Goal: Task Accomplishment & Management: Use online tool/utility

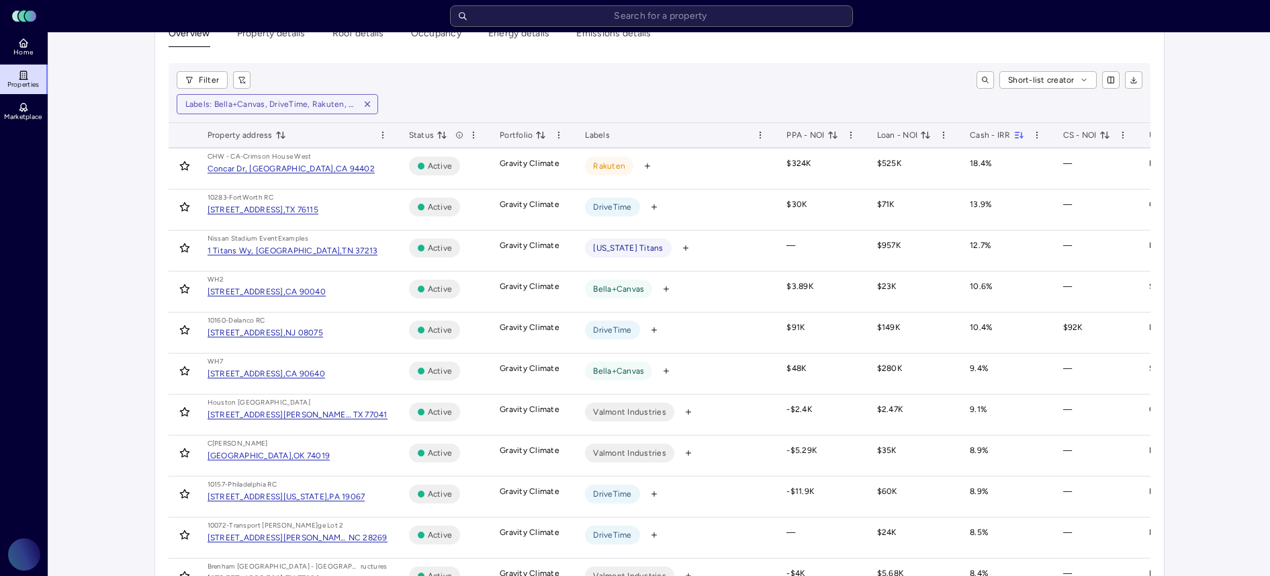
scroll to position [31, 0]
click at [38, 52] on link "Home" at bounding box center [24, 47] width 49 height 30
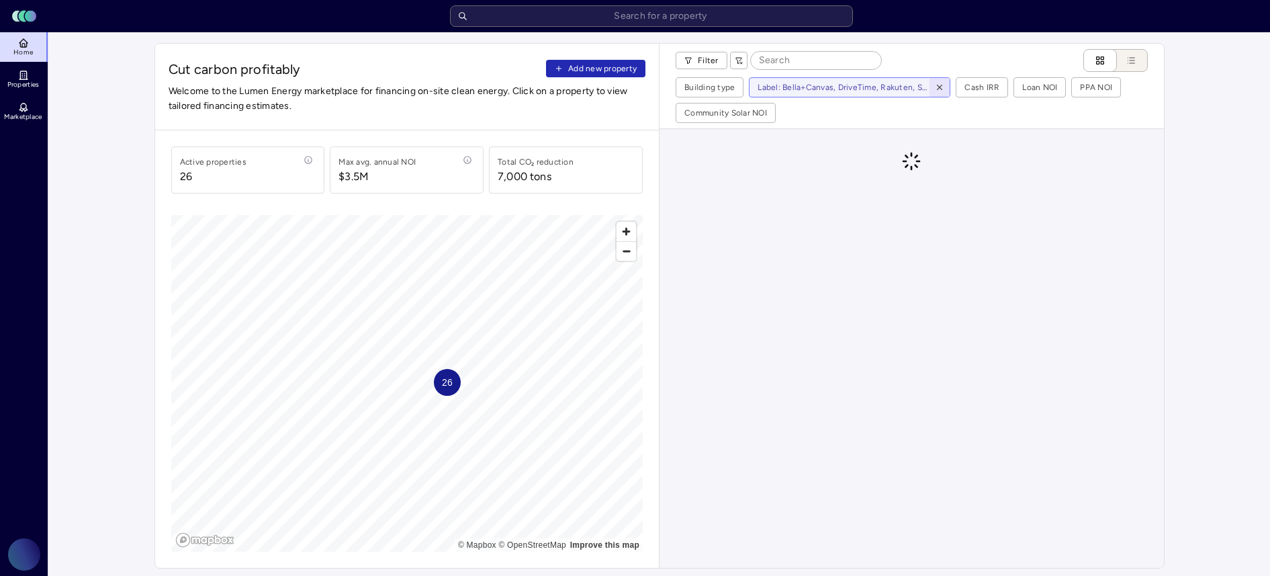
click at [942, 87] on icon "button" at bounding box center [939, 87] width 9 height 9
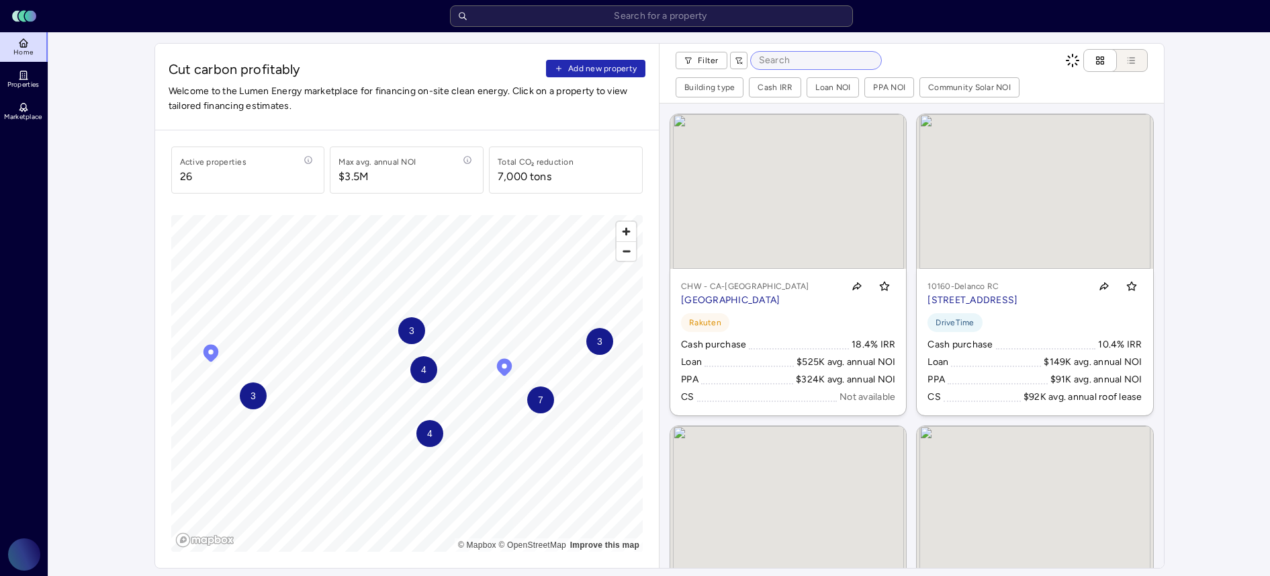
click at [808, 64] on input at bounding box center [816, 60] width 130 height 17
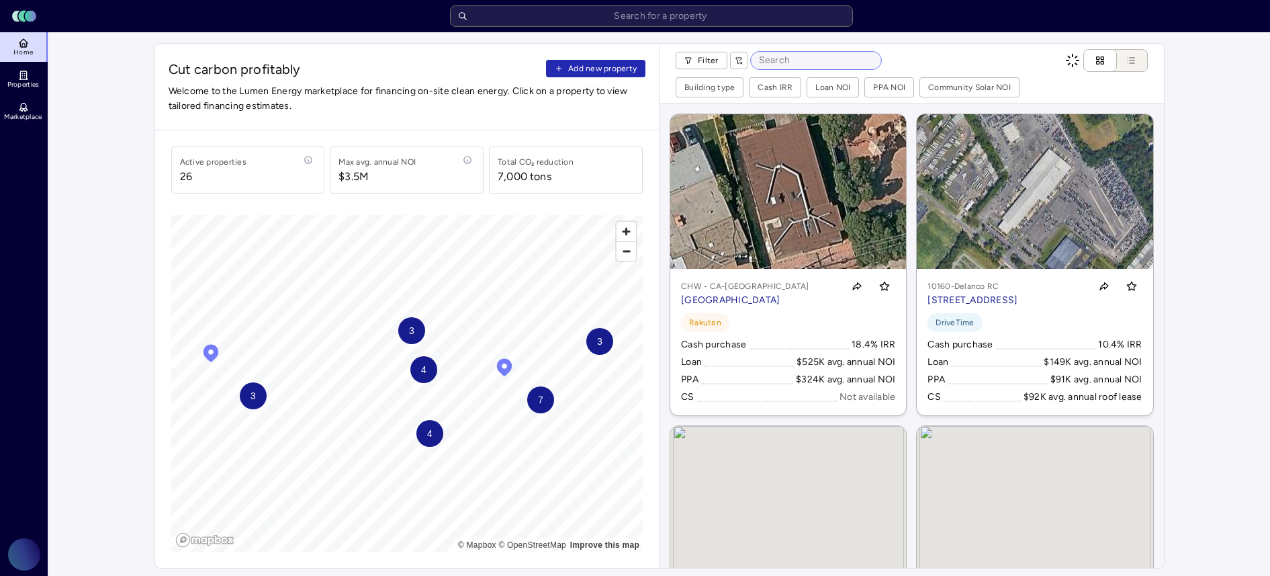
paste input "3193 Independence Rd, Cleveland, OH 44127, USA"
type input "3193 Independence Rd, Cleveland, OH 44127, USA"
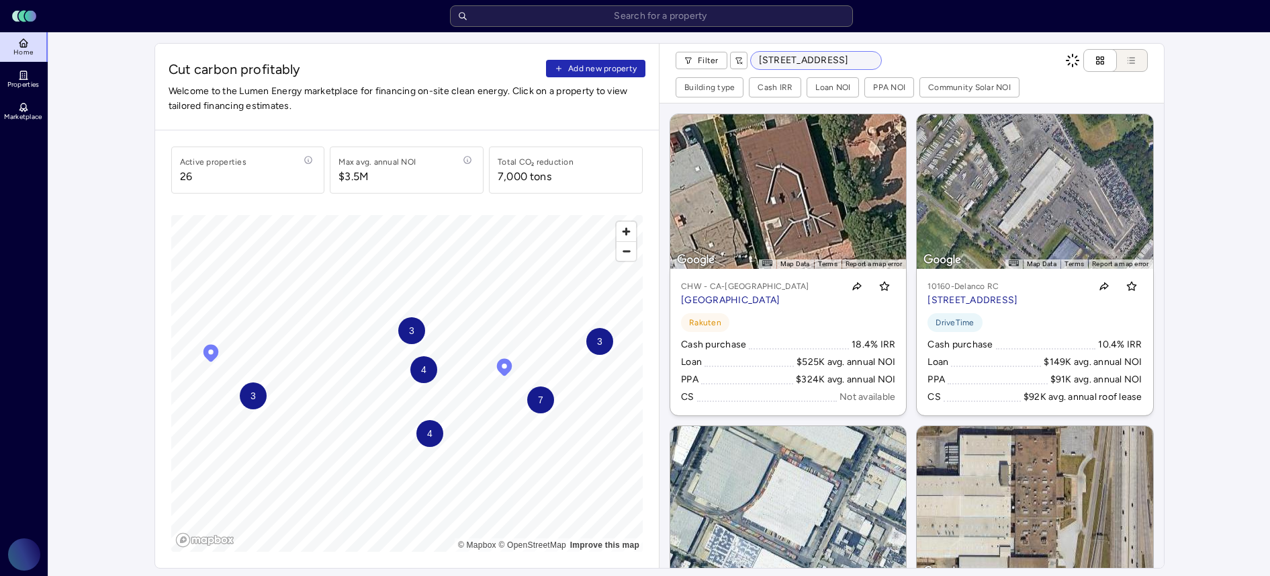
scroll to position [0, 122]
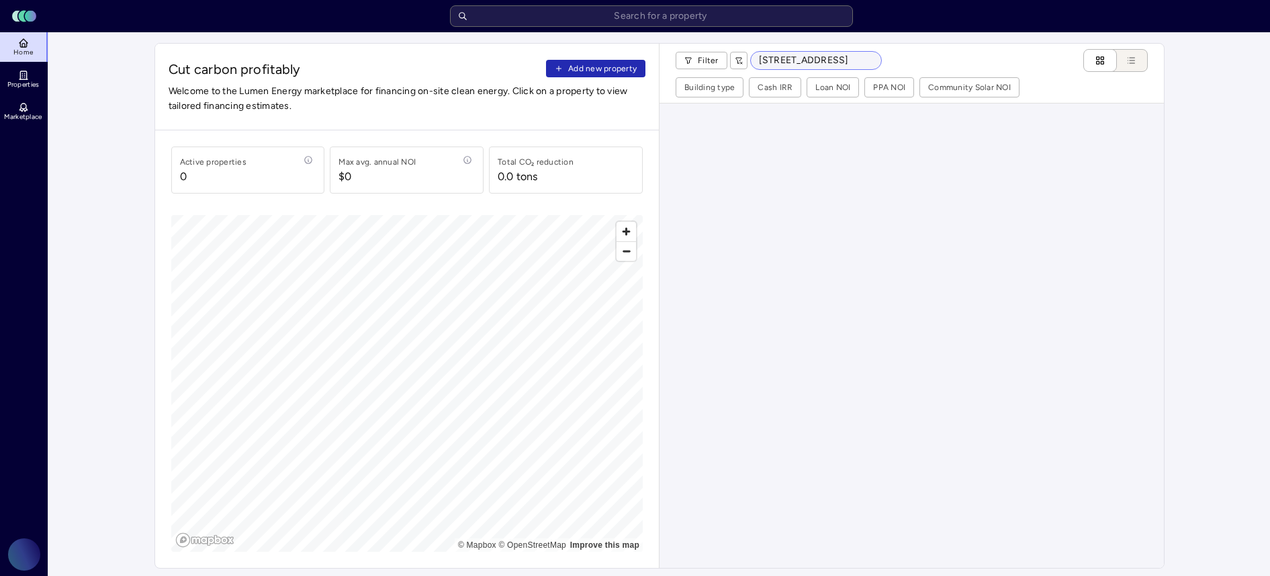
click at [845, 62] on input "3193 Independence Rd, Cleveland, OH 44127, USA" at bounding box center [816, 60] width 130 height 17
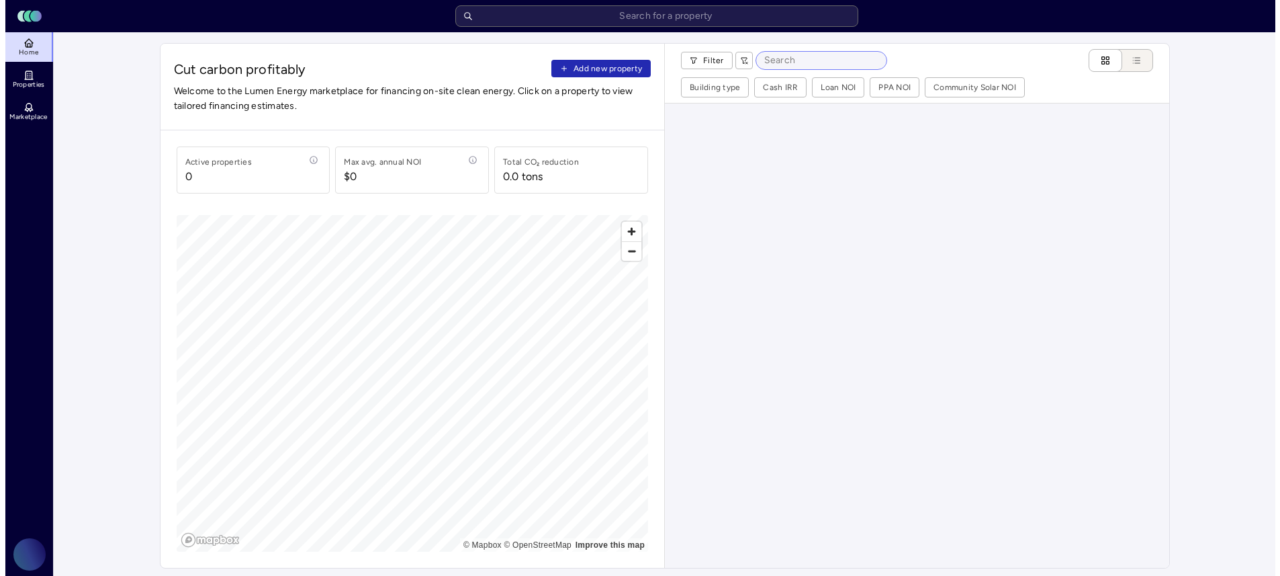
scroll to position [0, 0]
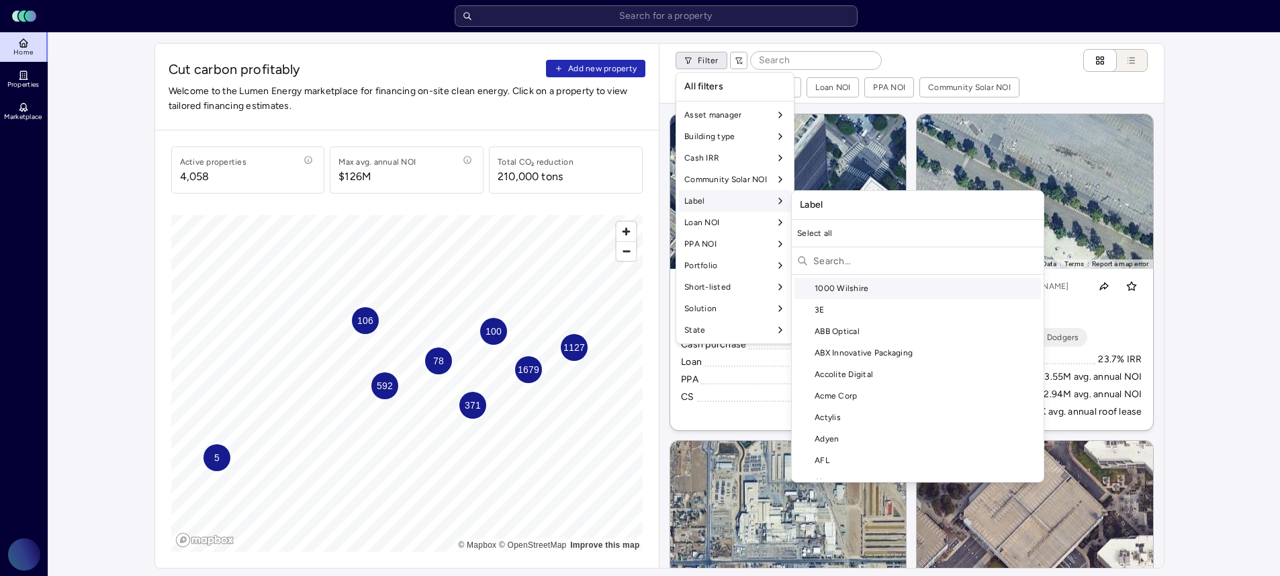
click at [885, 261] on input "text" at bounding box center [925, 260] width 225 height 21
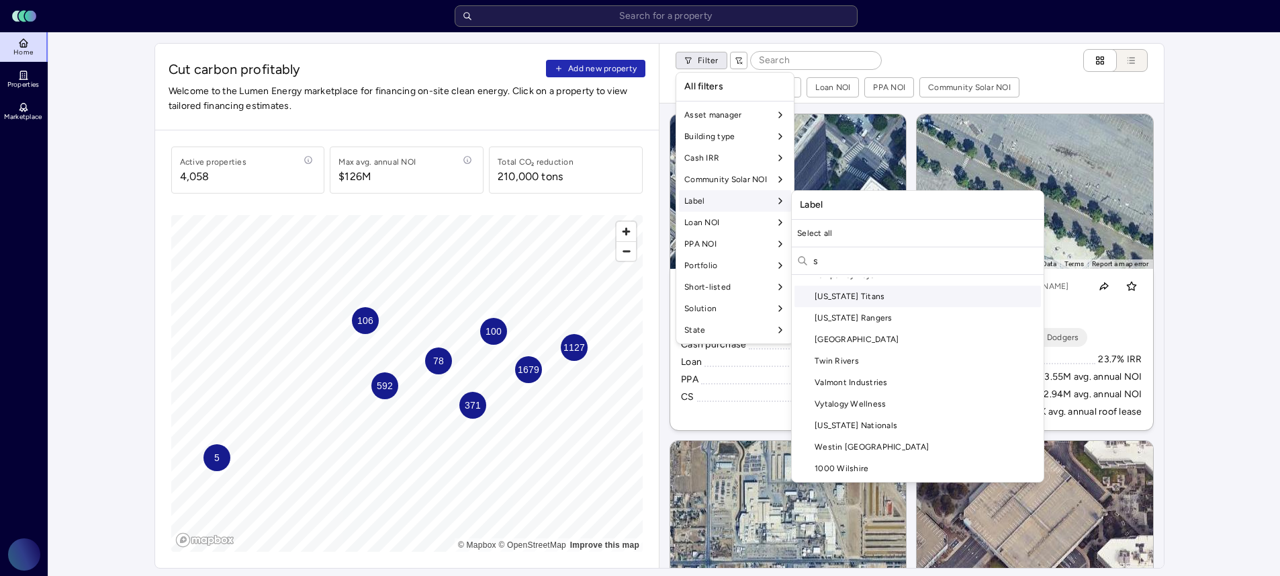
click at [912, 263] on input "s" at bounding box center [925, 260] width 225 height 21
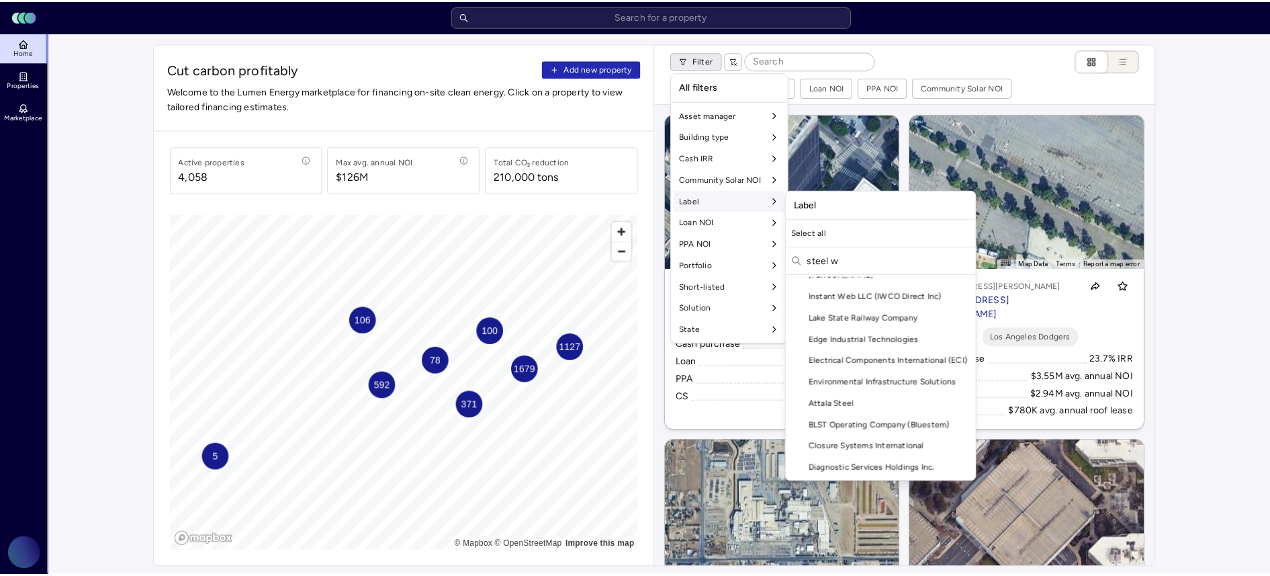
scroll to position [0, 0]
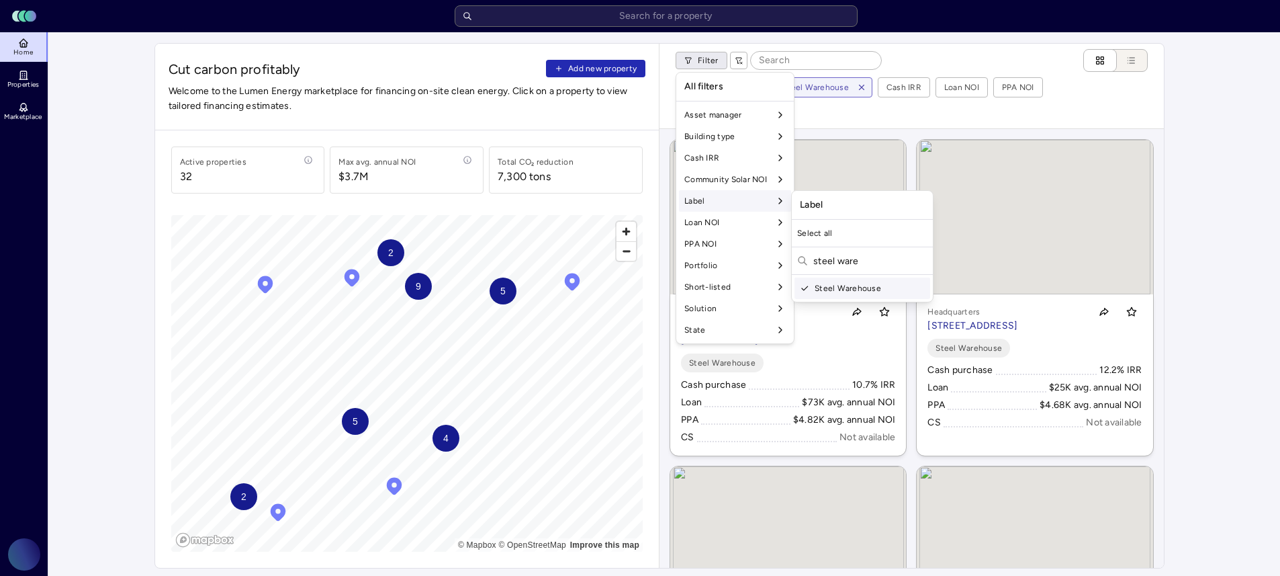
type input "steel ware"
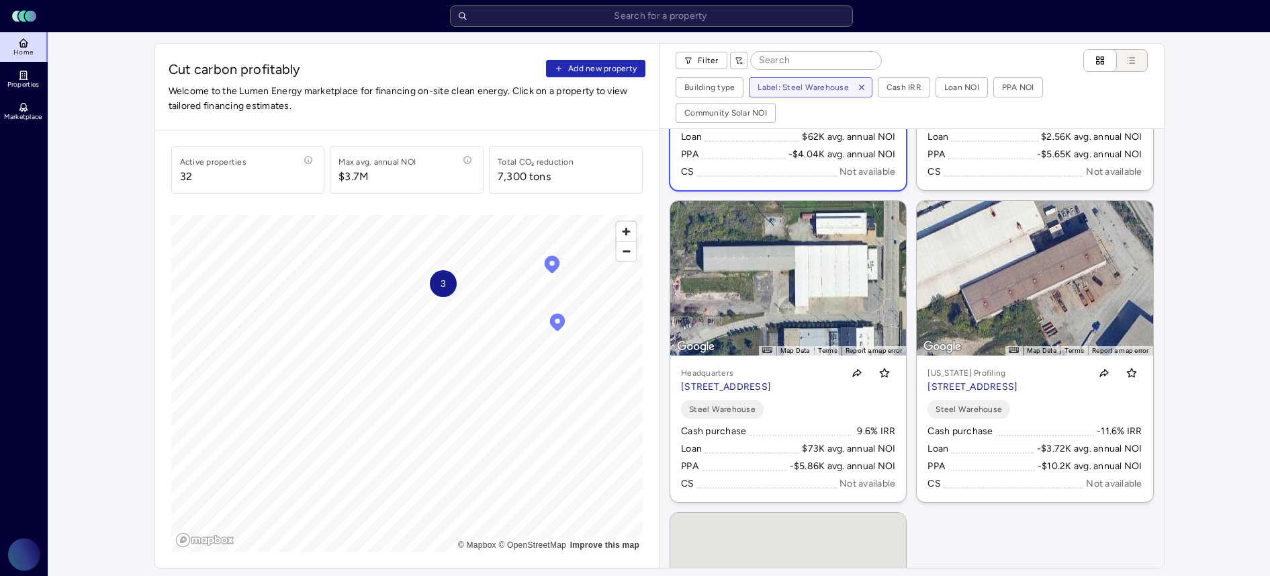
scroll to position [266, 0]
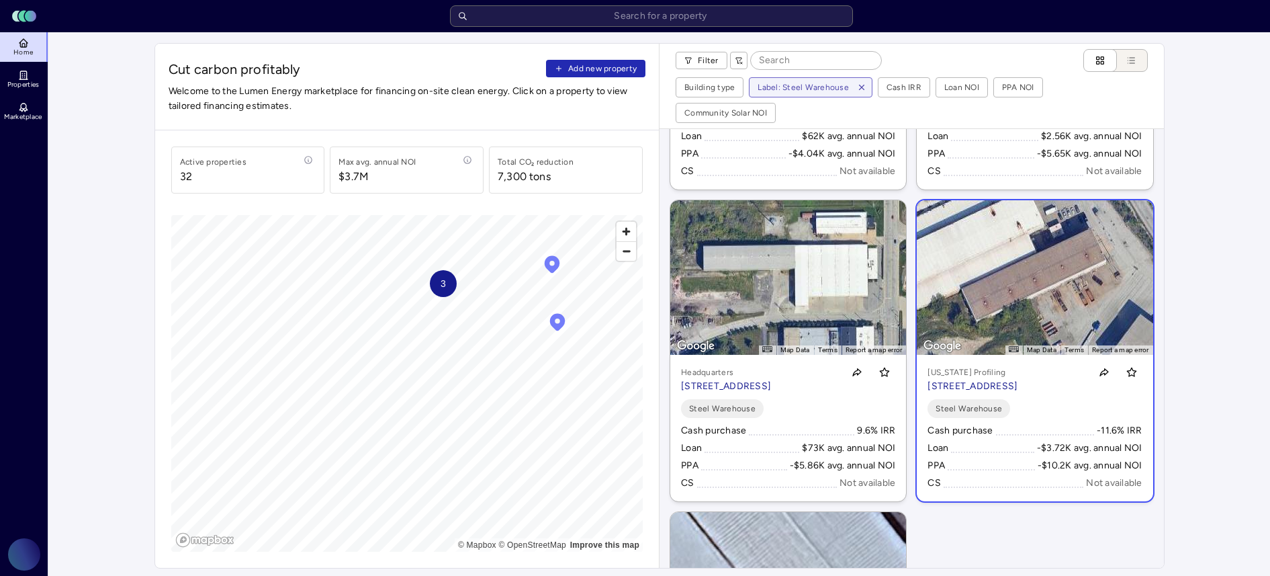
click at [1017, 379] on p "[STREET_ADDRESS]" at bounding box center [972, 386] width 90 height 15
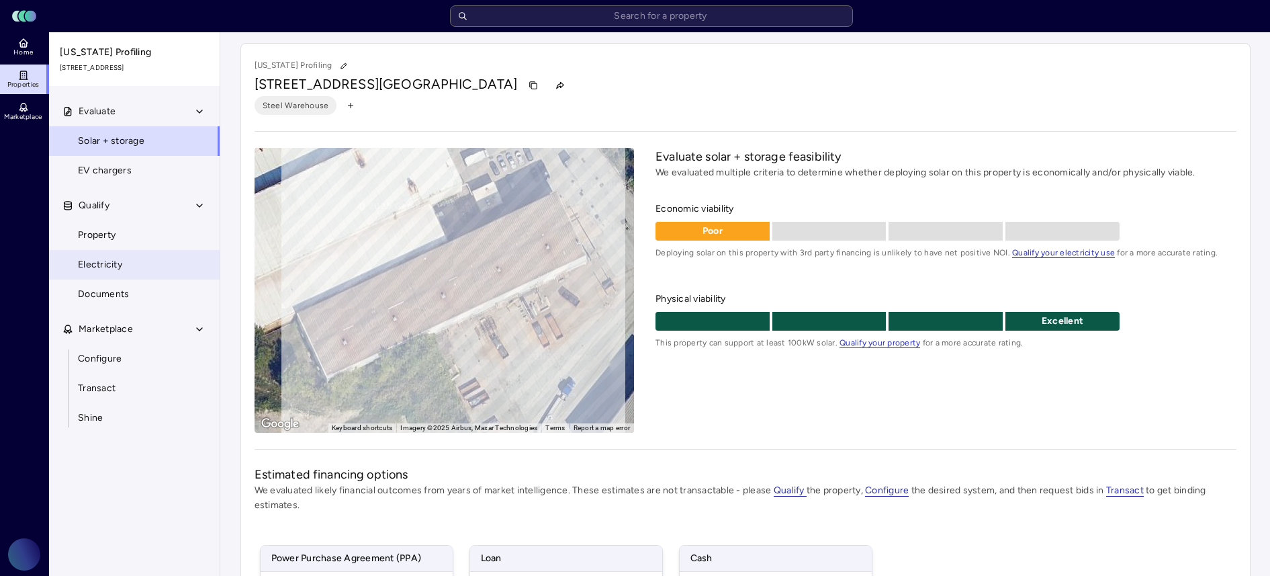
click at [173, 270] on link "Electricity" at bounding box center [134, 265] width 172 height 30
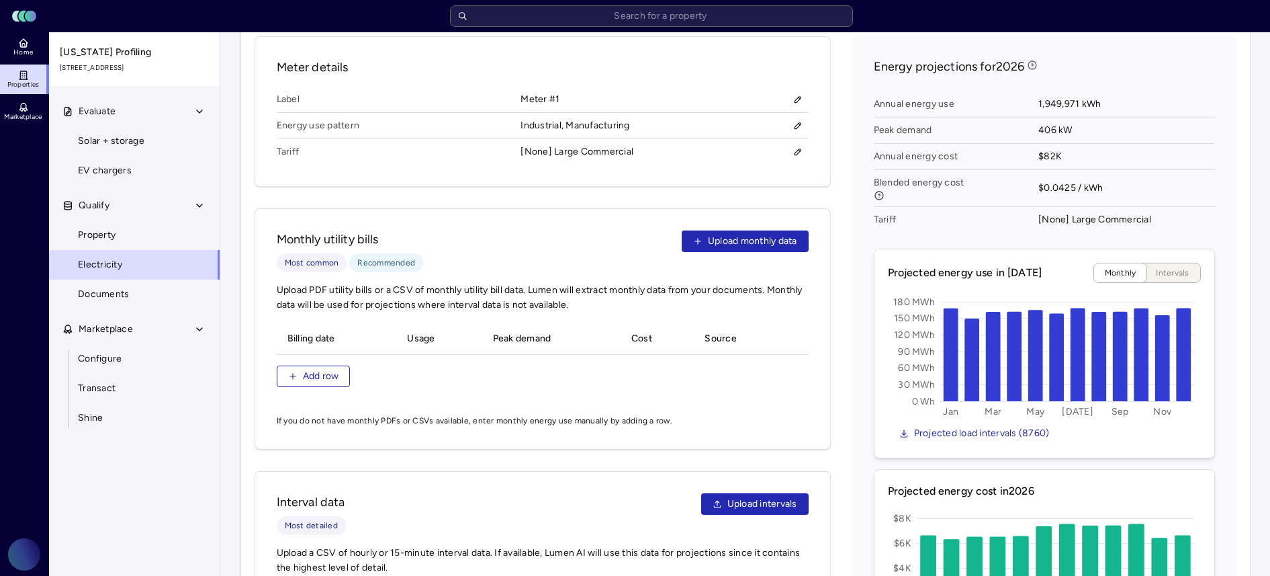
scroll to position [582, 0]
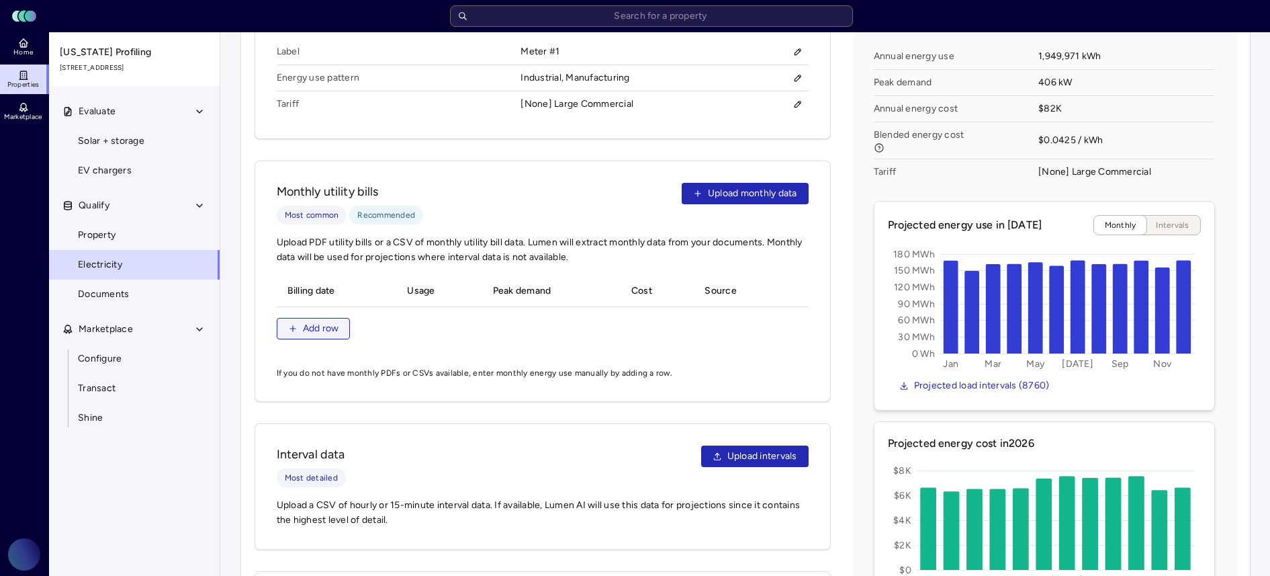
click at [329, 321] on span "Add row" at bounding box center [321, 328] width 36 height 15
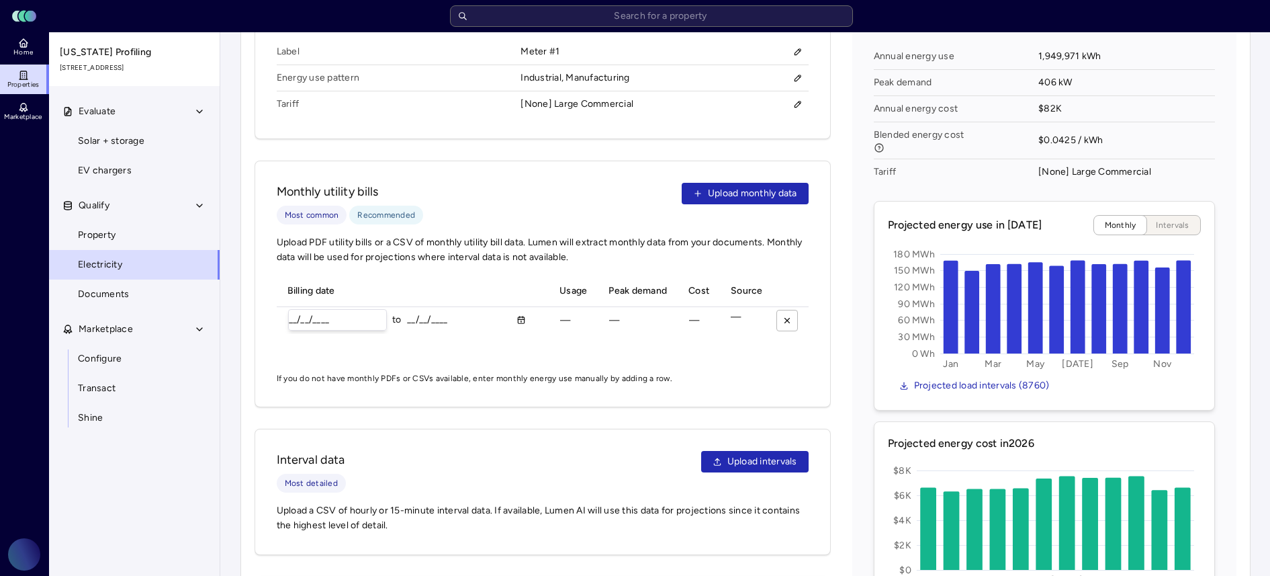
click at [291, 310] on input "__/__/____" at bounding box center [337, 320] width 97 height 20
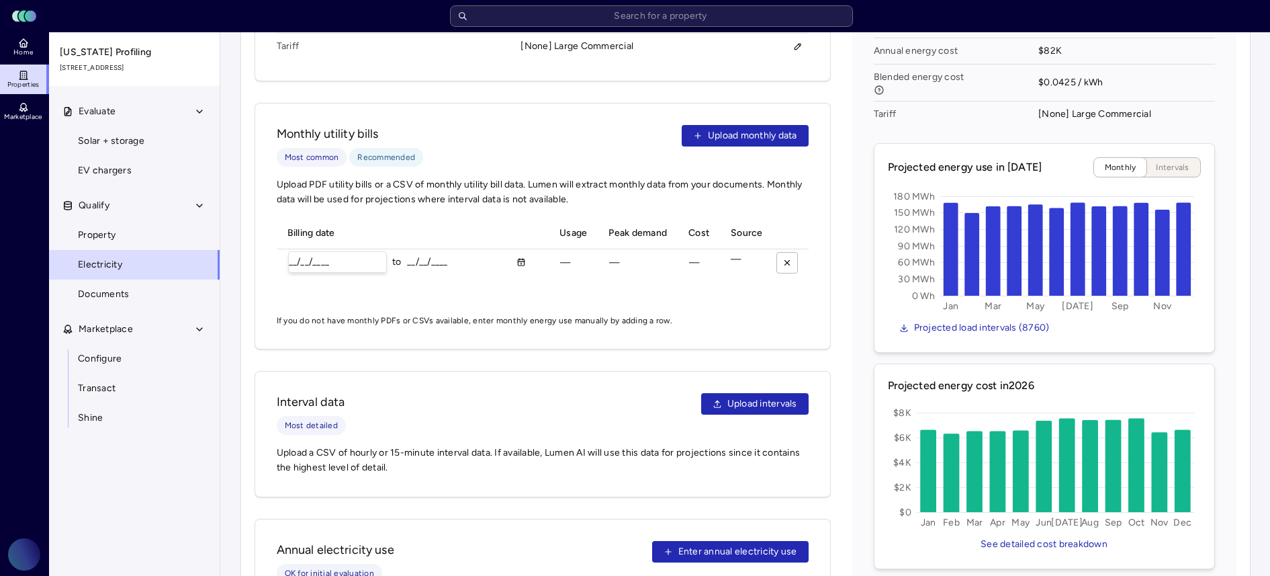
scroll to position [663, 0]
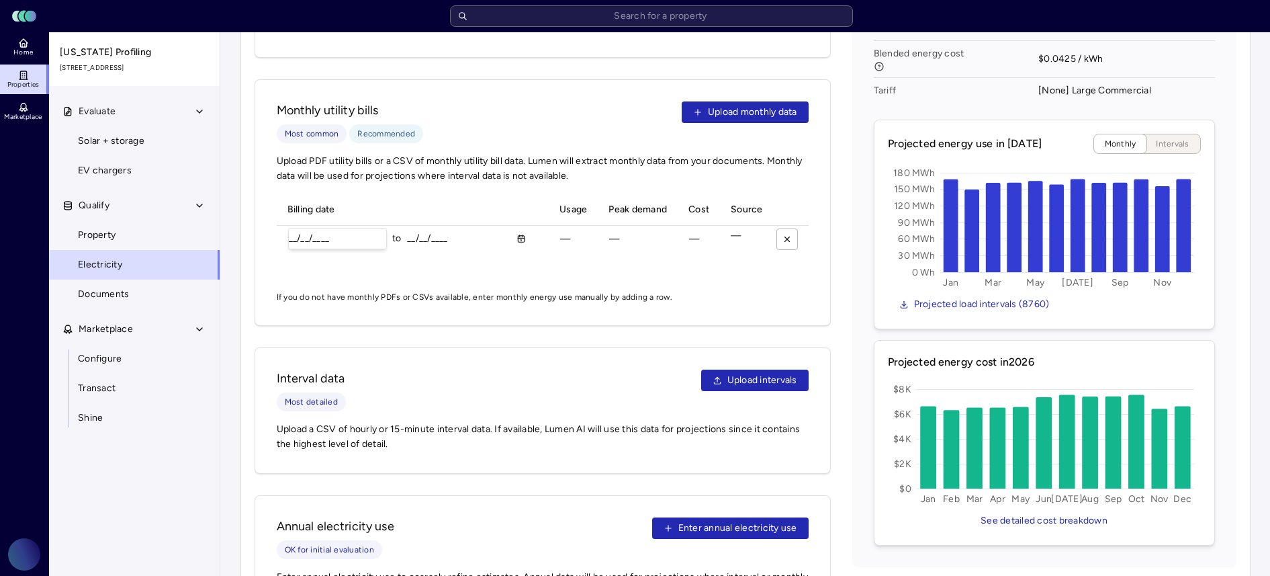
click at [293, 228] on input "__/__/____" at bounding box center [337, 238] width 97 height 20
type input "[DATE]"
type input "268605 kWh"
type input "795 kW"
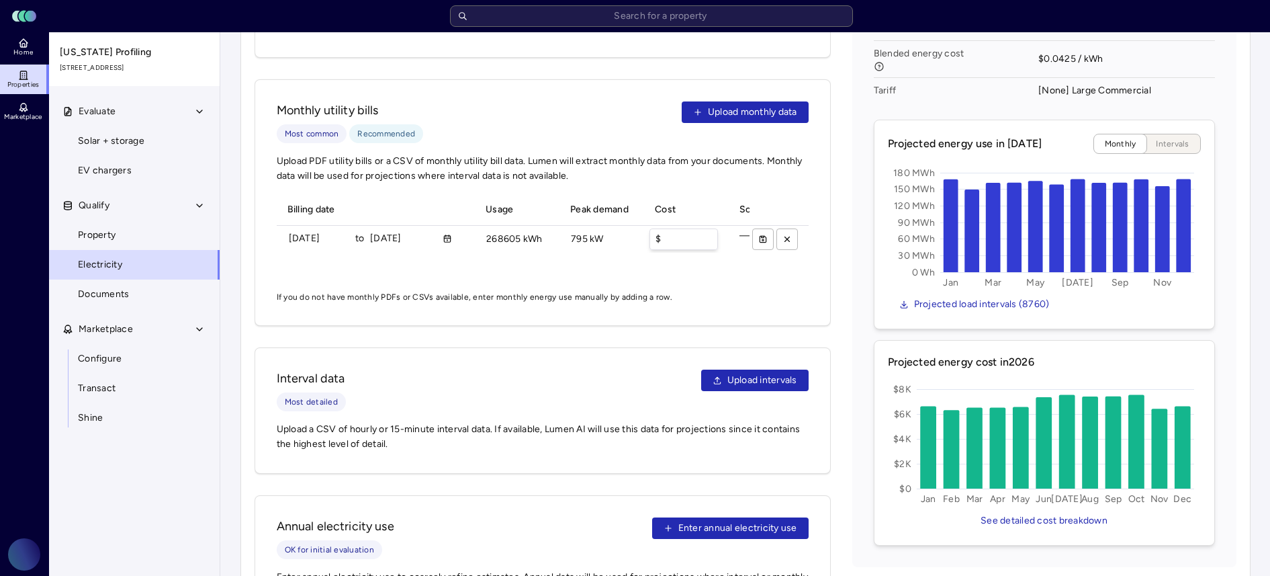
click at [670, 229] on input "$" at bounding box center [683, 239] width 67 height 20
type input "$28618"
click at [770, 279] on div "Monthly utility bills Most common Recommended Upload monthly data Upload PDF ut…" at bounding box center [543, 202] width 576 height 246
click at [762, 234] on icon "submit" at bounding box center [762, 238] width 9 height 9
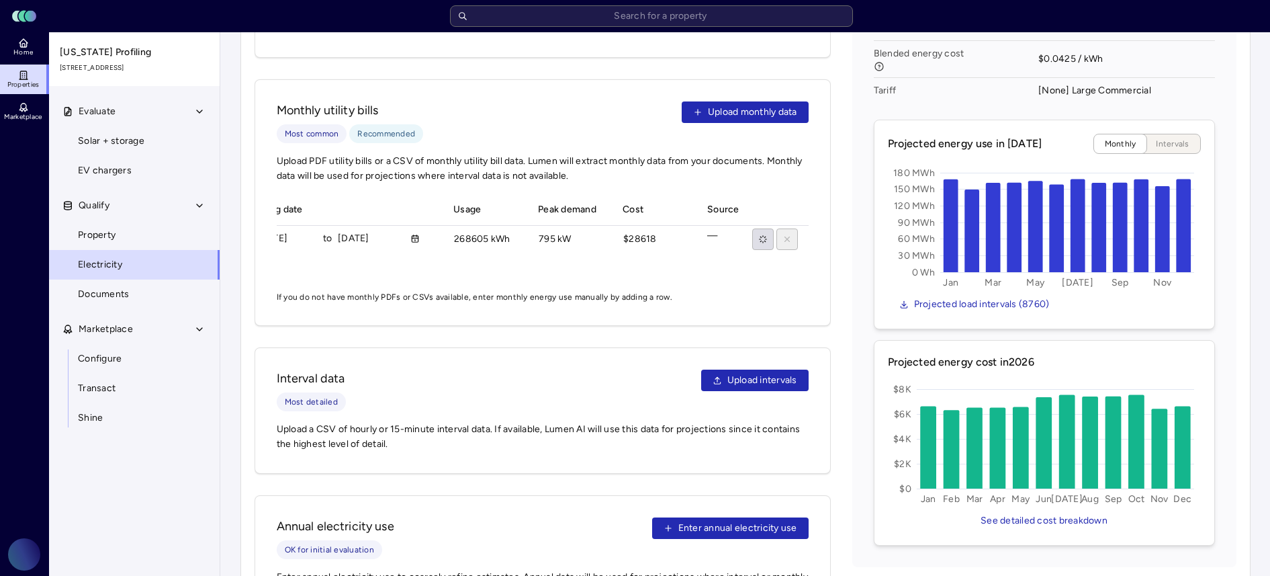
scroll to position [0, 0]
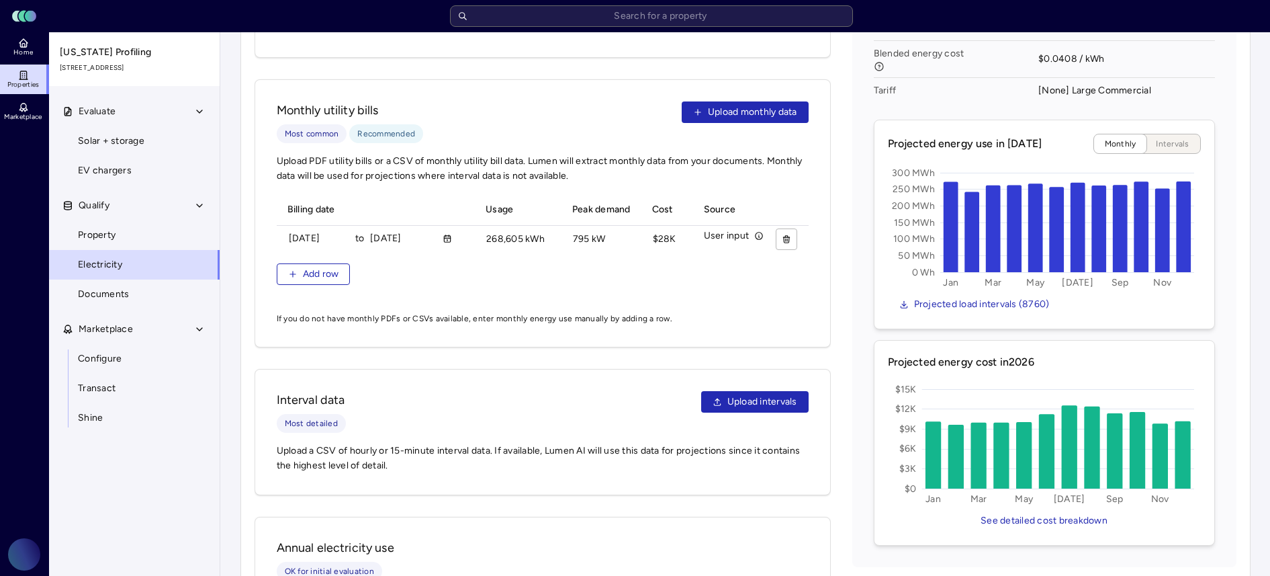
click at [320, 257] on div "Billing date Usage Peak demand Cost Source 07/01/2024 to 07/31/2024 268605 kWh …" at bounding box center [543, 247] width 532 height 107
click at [316, 267] on span "Add row" at bounding box center [321, 274] width 36 height 15
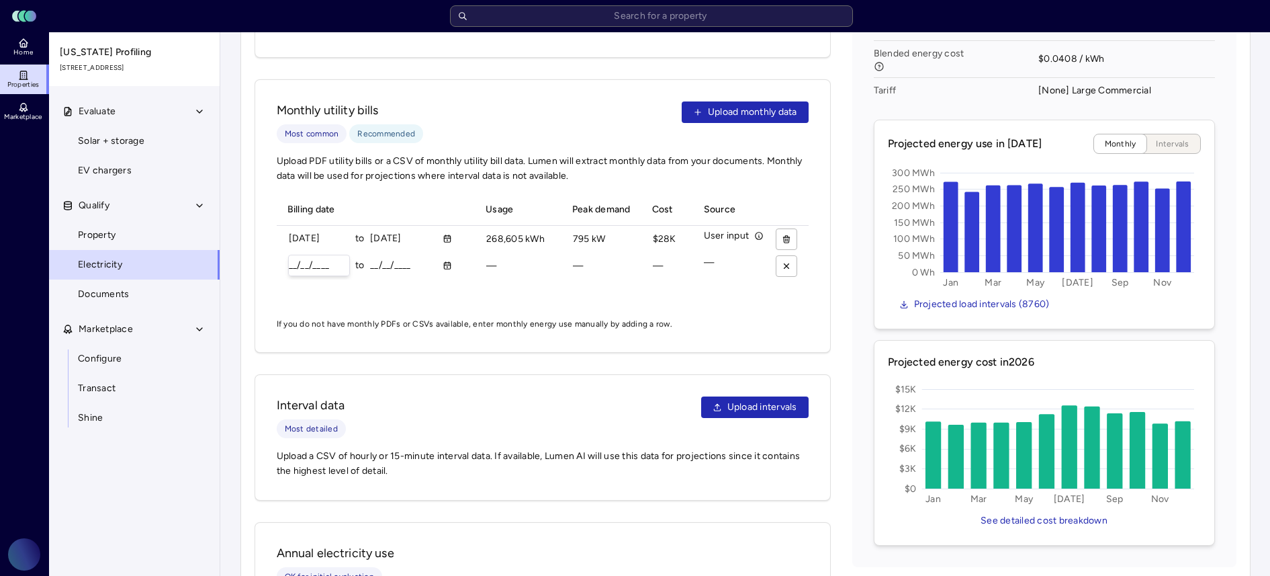
click at [291, 255] on input "__/__/____" at bounding box center [319, 265] width 60 height 20
type input "[DATE]"
type input "280712 kWh"
type input "807 kW"
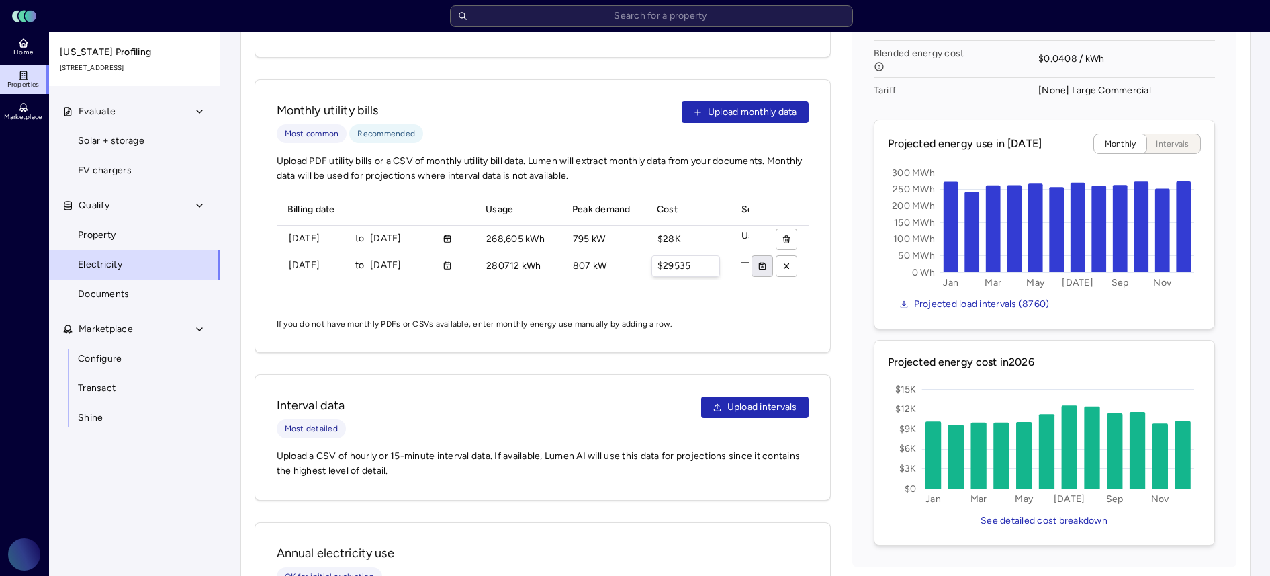
type input "$29535"
click at [766, 261] on icon "submit" at bounding box center [762, 265] width 9 height 9
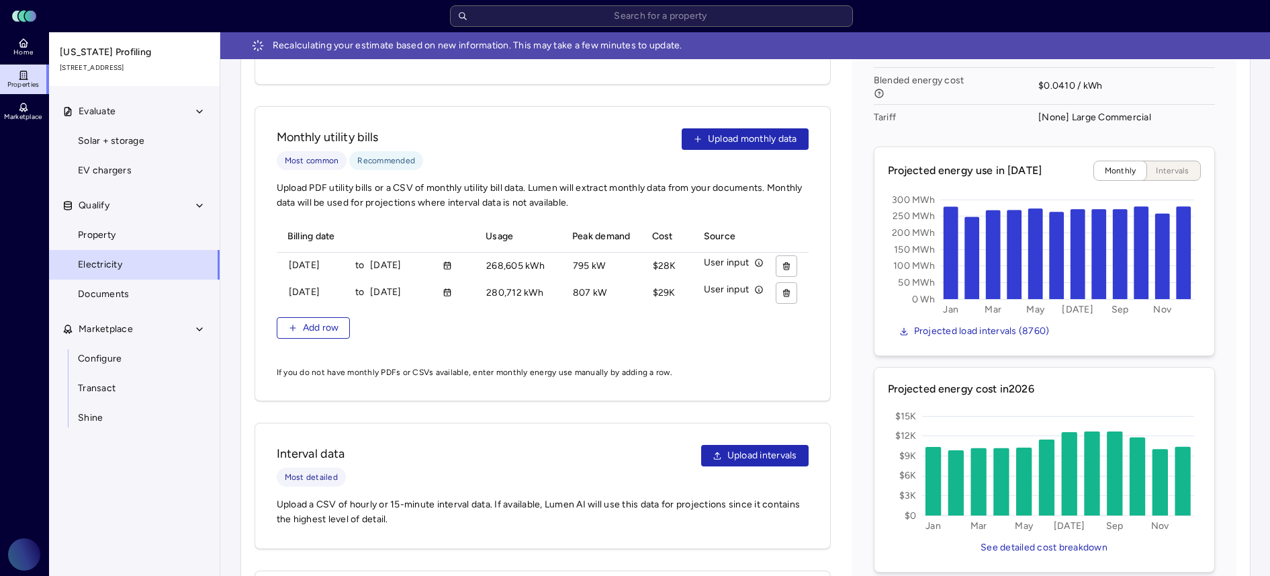
click at [316, 338] on div "Billing date Usage Peak demand Cost Source 07/01/2024 to 07/31/2024 268605 kWh …" at bounding box center [543, 288] width 532 height 134
click at [317, 328] on span "Add row" at bounding box center [321, 327] width 36 height 15
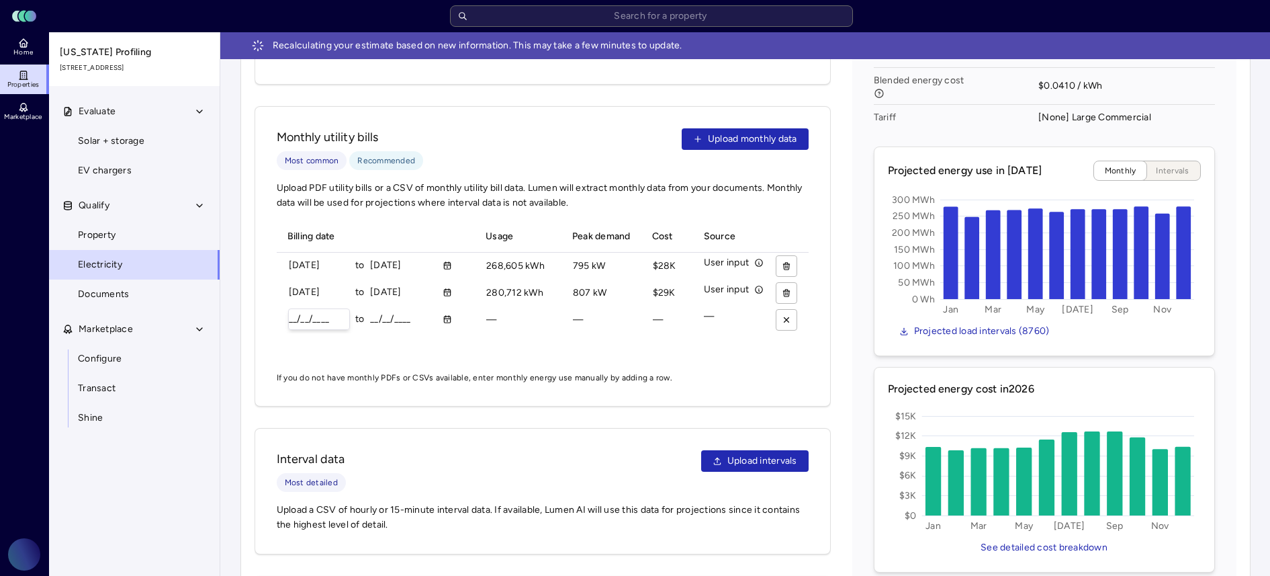
click at [289, 309] on input "__/__/____" at bounding box center [319, 319] width 60 height 20
type input "[DATE]"
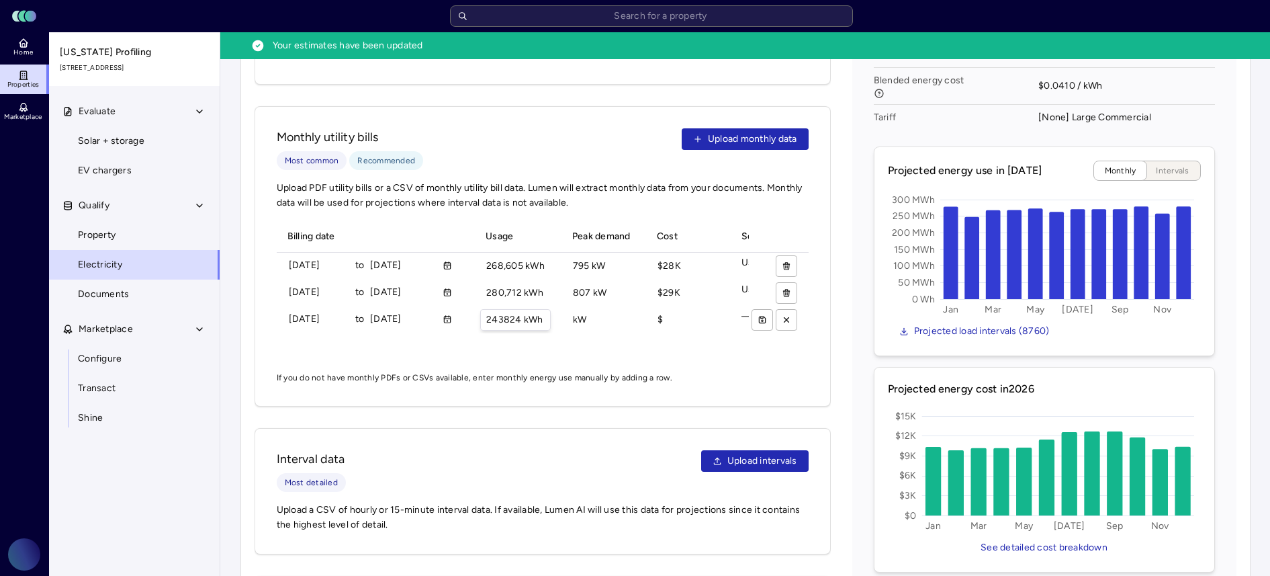
type input "243824 kWh"
type input "783 kW"
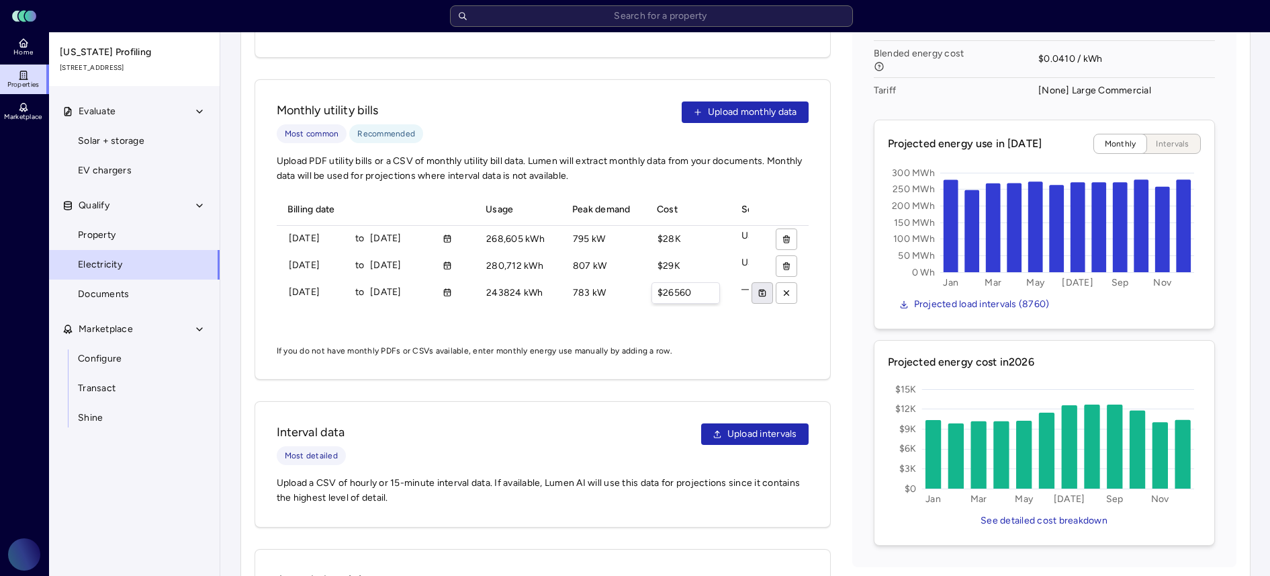
type input "$26560"
click at [765, 288] on icon "submit" at bounding box center [762, 292] width 9 height 9
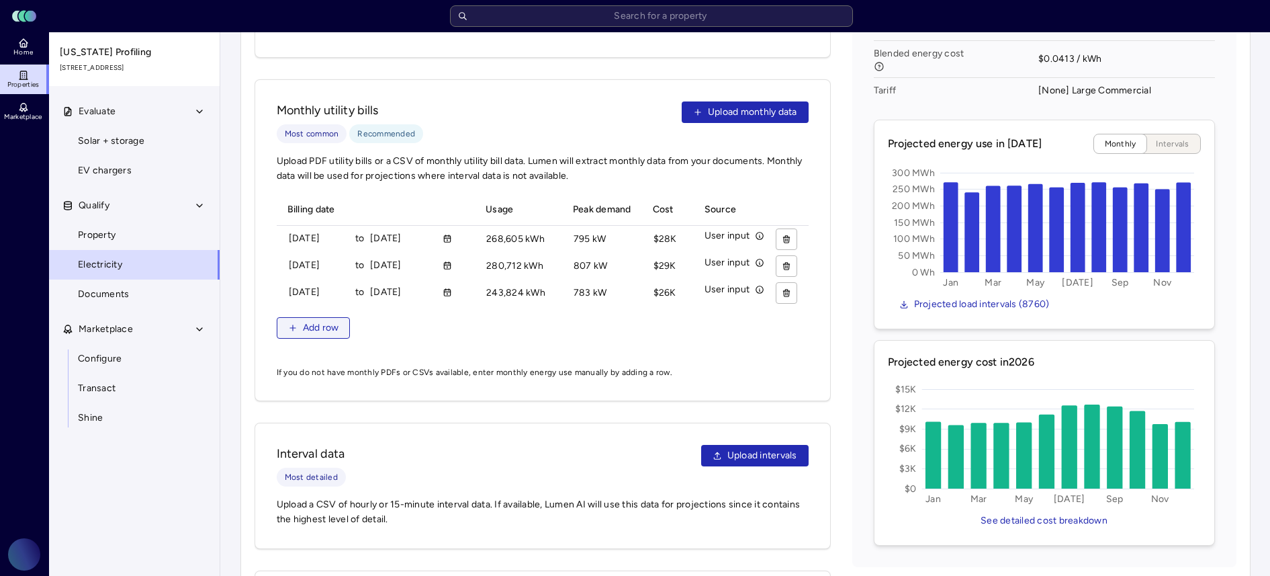
click at [293, 324] on icon "button" at bounding box center [292, 327] width 9 height 9
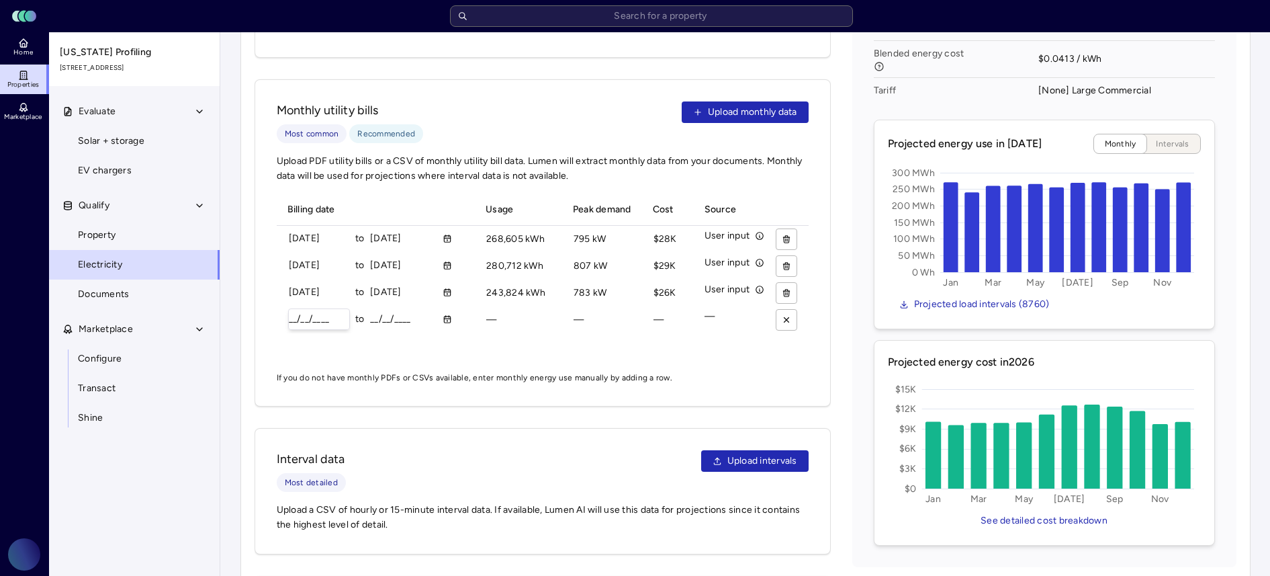
click at [289, 309] on input "__/__/____" at bounding box center [319, 319] width 60 height 20
type input "[DATE]"
type input "218271 kWh"
type input "768 kW"
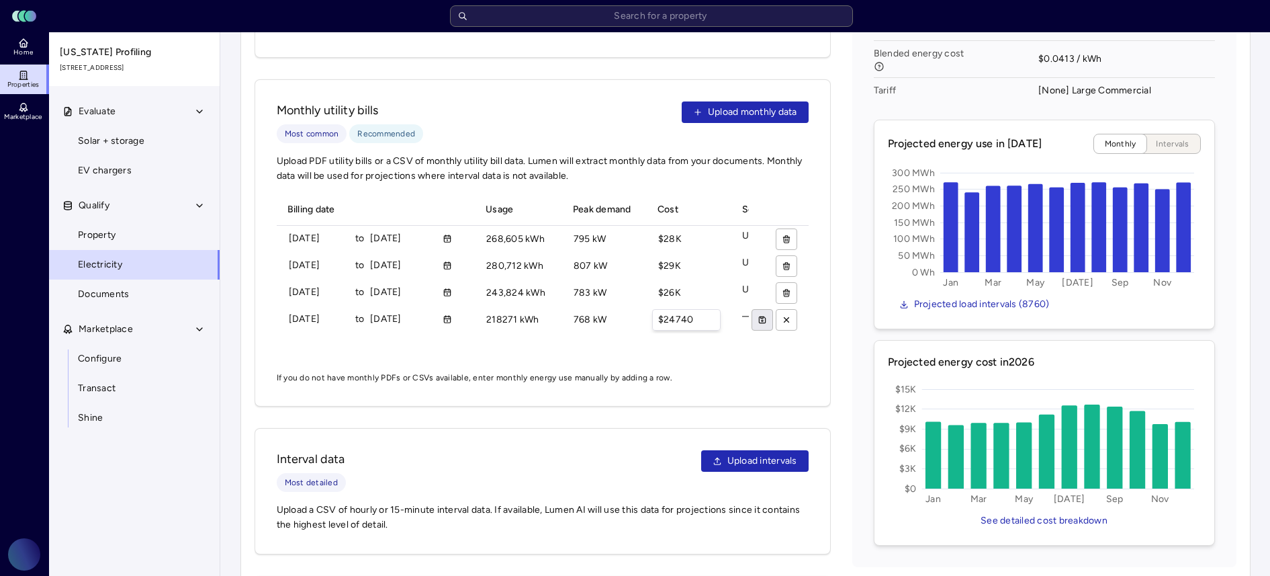
type input "$24740"
click at [758, 315] on icon "submit" at bounding box center [762, 319] width 9 height 9
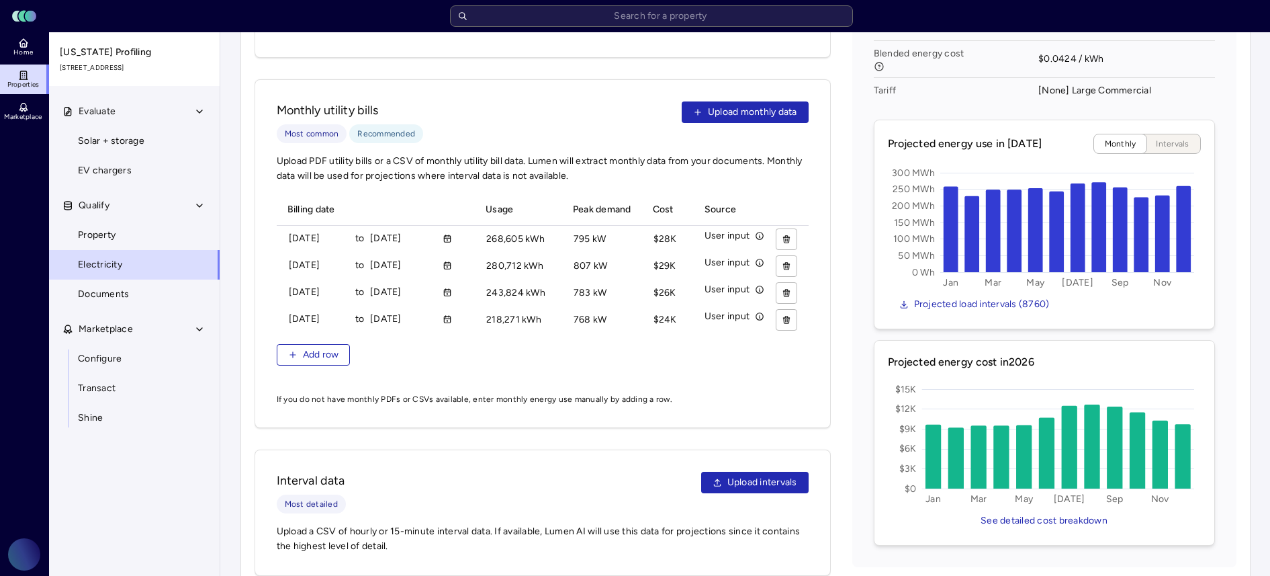
click at [300, 349] on button "Add row" at bounding box center [314, 354] width 74 height 21
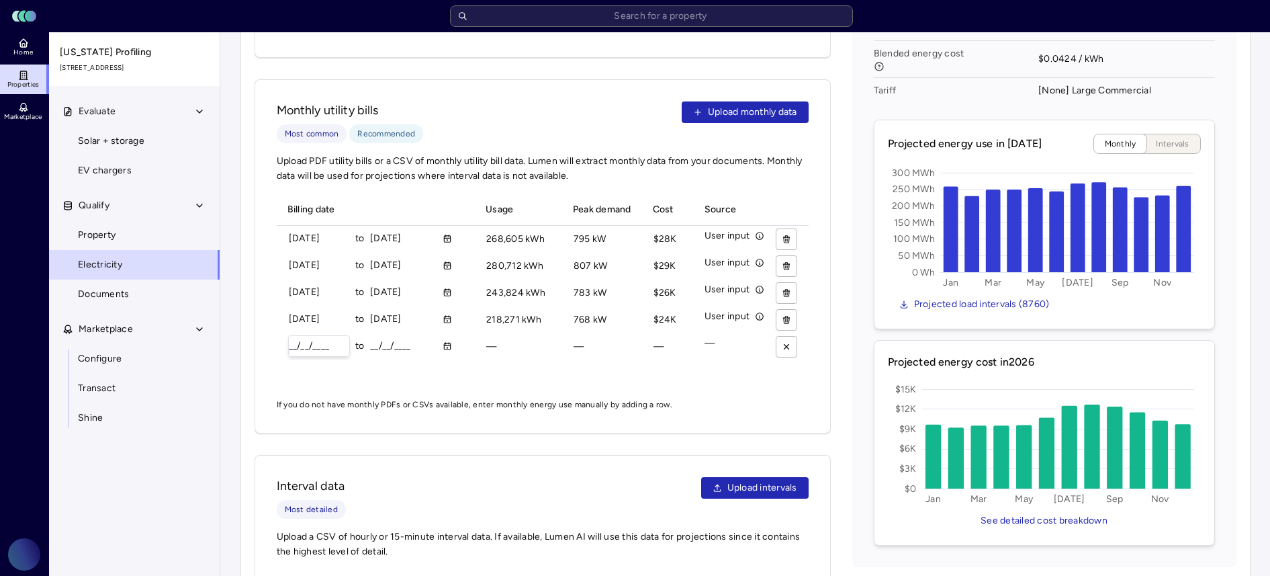
click at [293, 336] on input "__/__/____" at bounding box center [319, 346] width 60 height 20
type input "[DATE]"
type input "228119 kWh"
drag, startPoint x: 603, startPoint y: 332, endPoint x: 545, endPoint y: 334, distance: 58.4
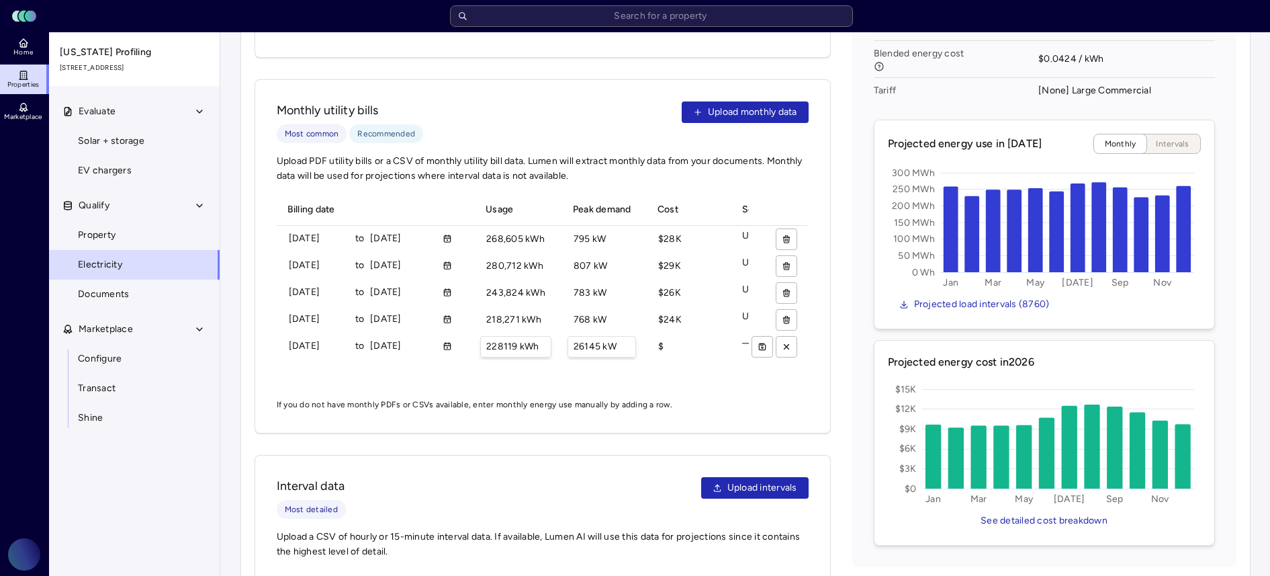
click at [545, 334] on tr "11/01/2024 to 11/30/2024 228119 kWh 228,119 kWh 26145 kW 26,145 kW $ — —" at bounding box center [575, 346] width 596 height 27
type input "kW"
click at [657, 336] on input "$" at bounding box center [686, 346] width 67 height 20
paste input "26145"
type input "$26145"
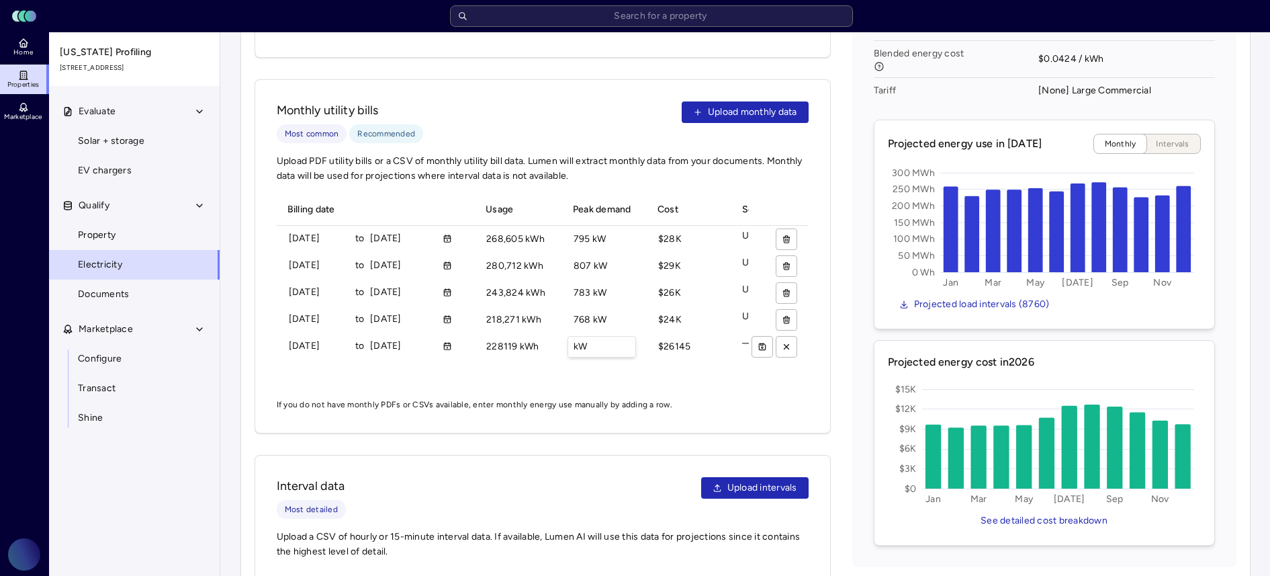
click at [577, 336] on input "kW" at bounding box center [601, 346] width 67 height 20
type input "759 kW"
click at [758, 342] on icon "submit" at bounding box center [762, 346] width 9 height 9
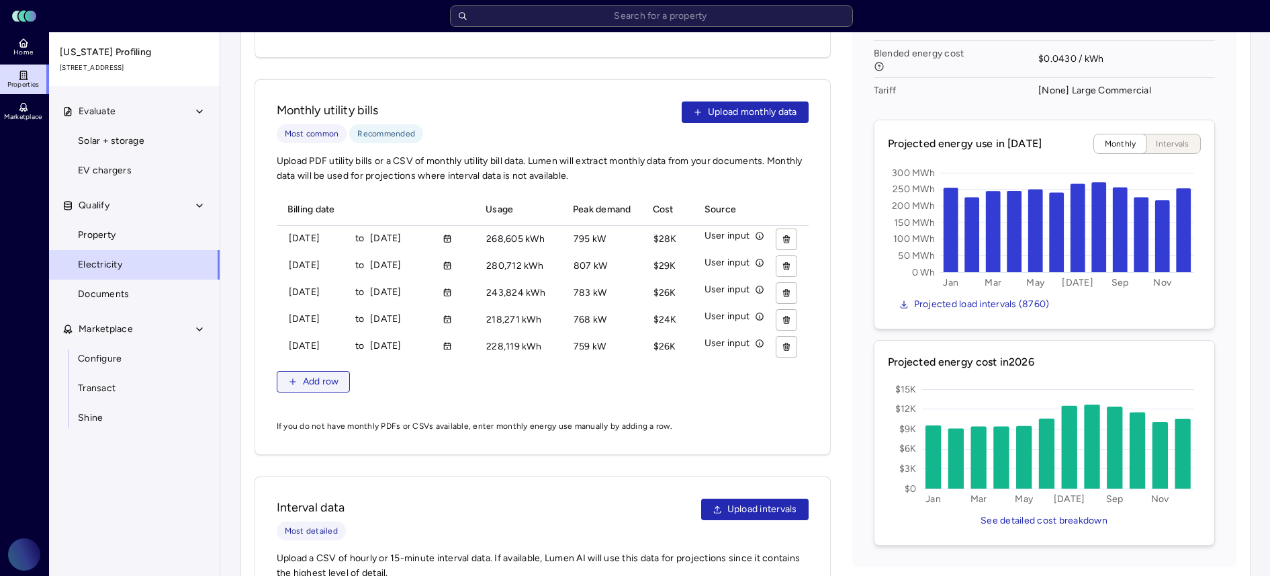
click at [316, 374] on span "Add row" at bounding box center [321, 381] width 36 height 15
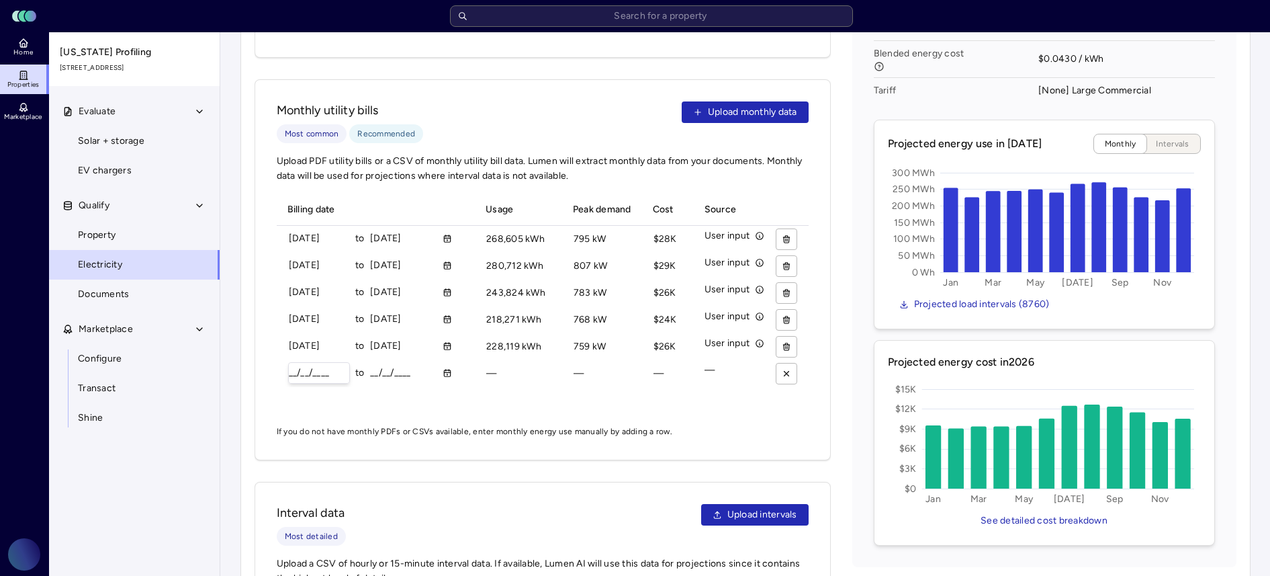
click at [292, 363] on input "__/__/____" at bounding box center [319, 373] width 60 height 20
type input "[DATE]"
type input "12/31/____"
click at [401, 363] on input "12/31/____" at bounding box center [400, 373] width 60 height 20
type input "[DATE]"
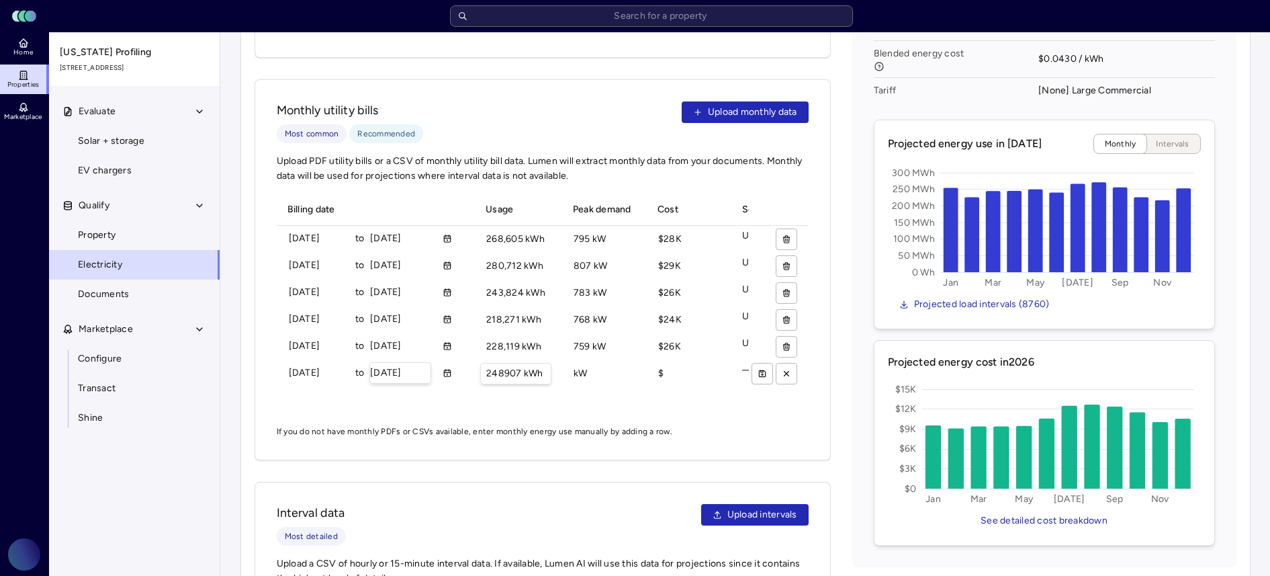
type input "248907 kWh"
type input "801 kW"
type input "$28152"
click at [763, 369] on icon "submit" at bounding box center [762, 373] width 9 height 9
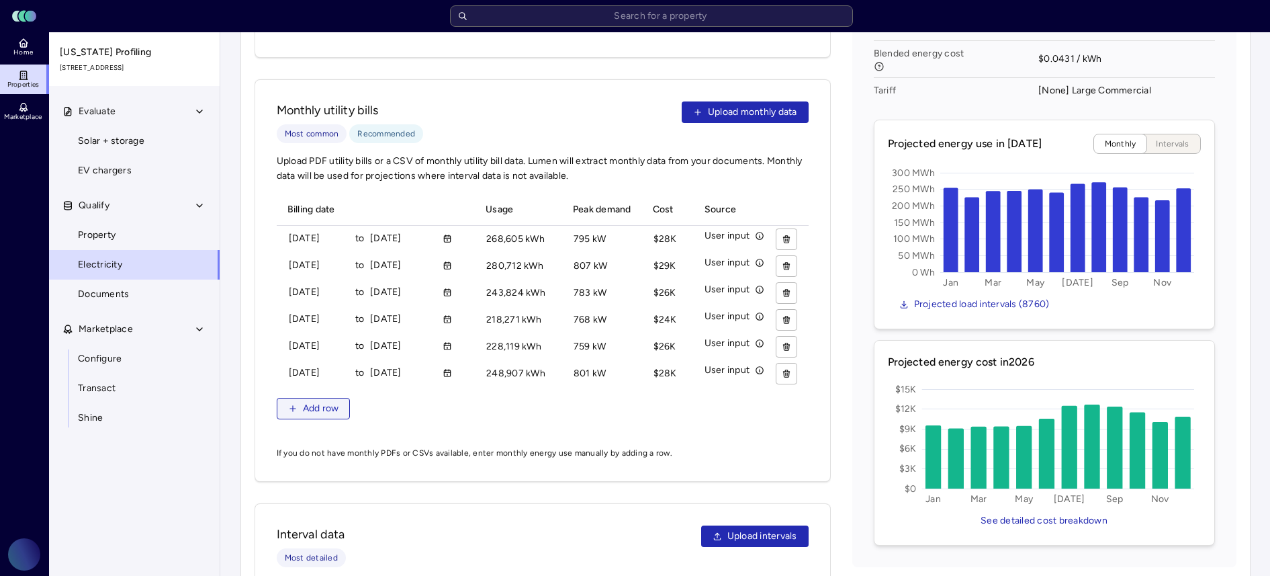
click at [304, 398] on button "Add row" at bounding box center [314, 408] width 74 height 21
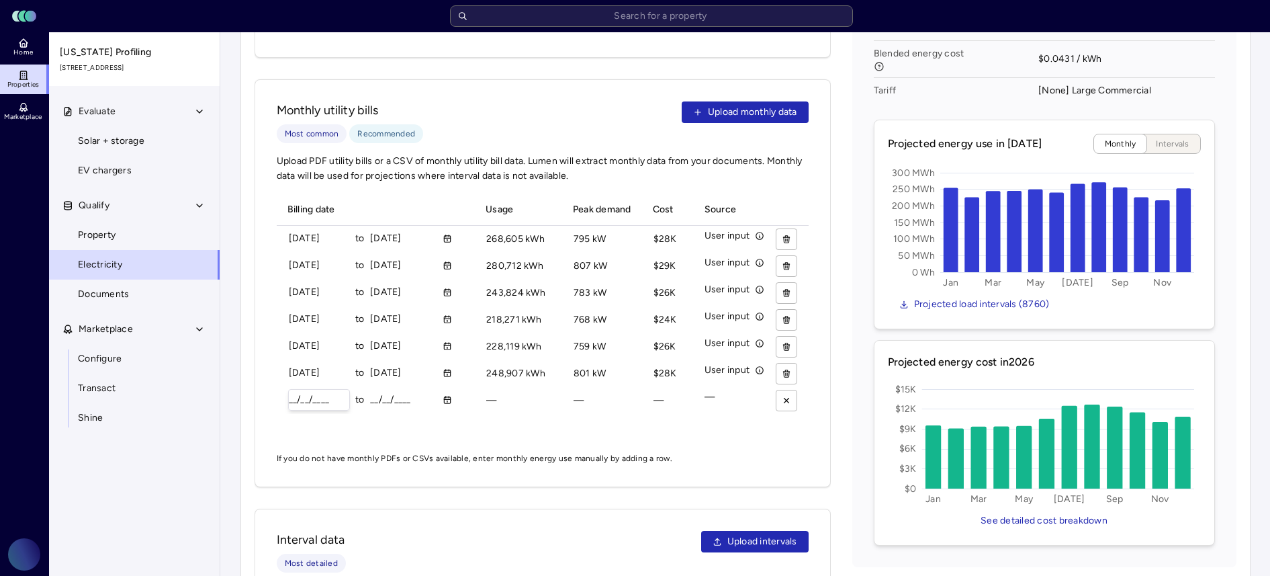
click at [288, 389] on div "__/__/____" at bounding box center [319, 399] width 62 height 21
click at [289, 389] on input "__/__/____" at bounding box center [319, 399] width 60 height 20
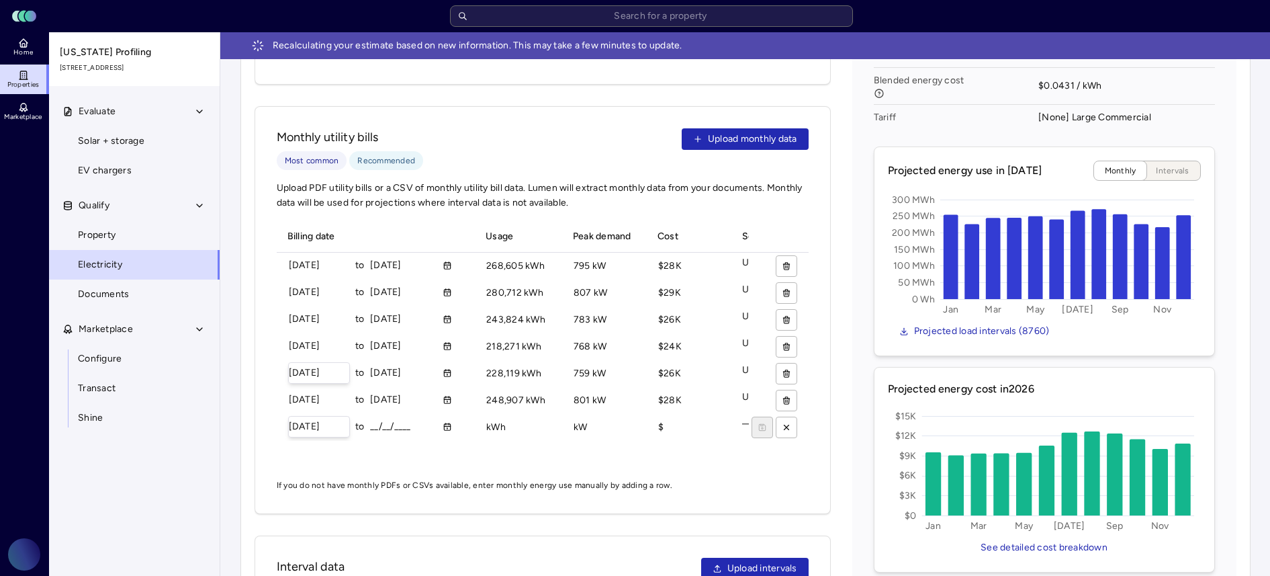
type input "[DATE]"
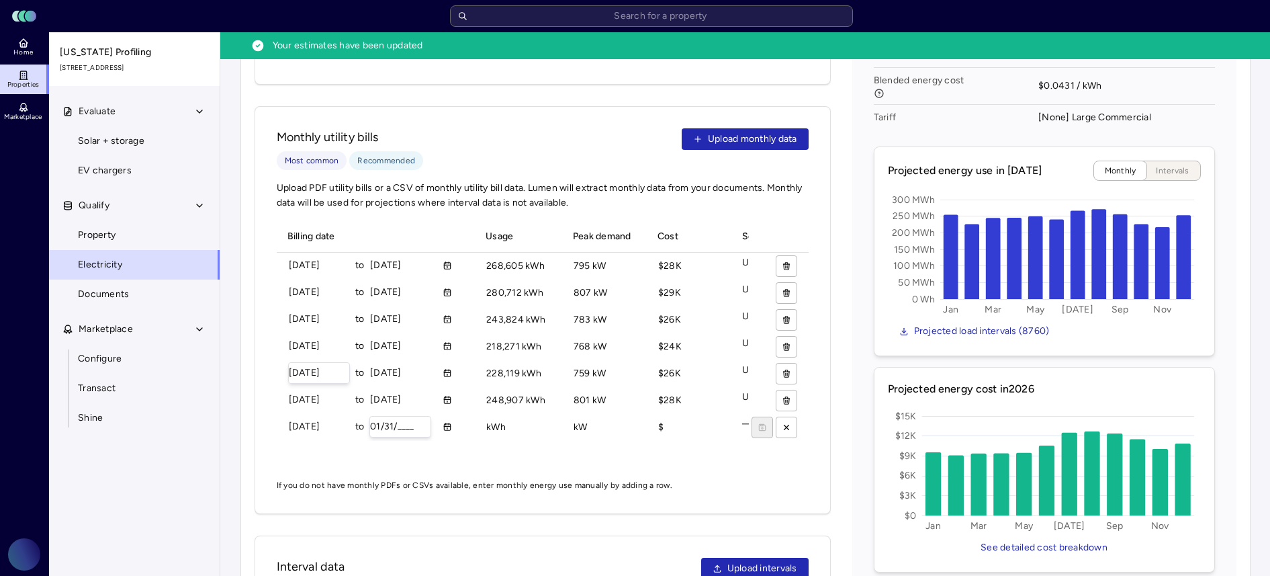
type input "01/31/____"
click at [398, 416] on input "01/31/____" at bounding box center [400, 426] width 60 height 20
type input "[DATE]"
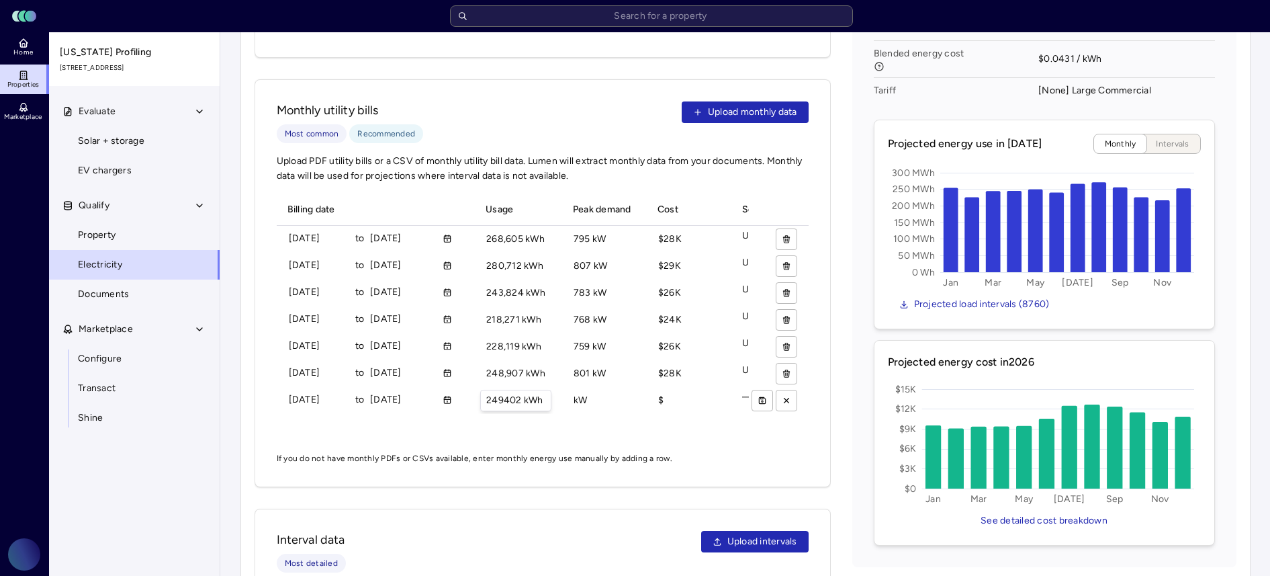
type input "249402 kWh"
type input "822 kW"
type input "$28708"
click at [760, 397] on icon "submit" at bounding box center [763, 400] width 6 height 6
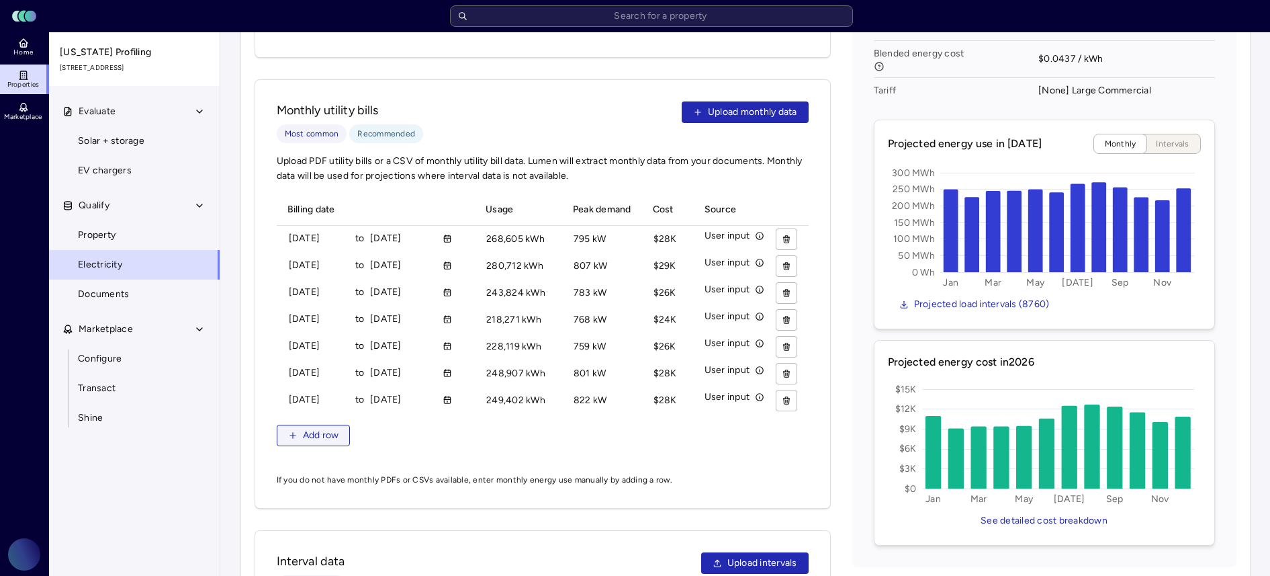
click at [291, 430] on icon "button" at bounding box center [292, 434] width 9 height 9
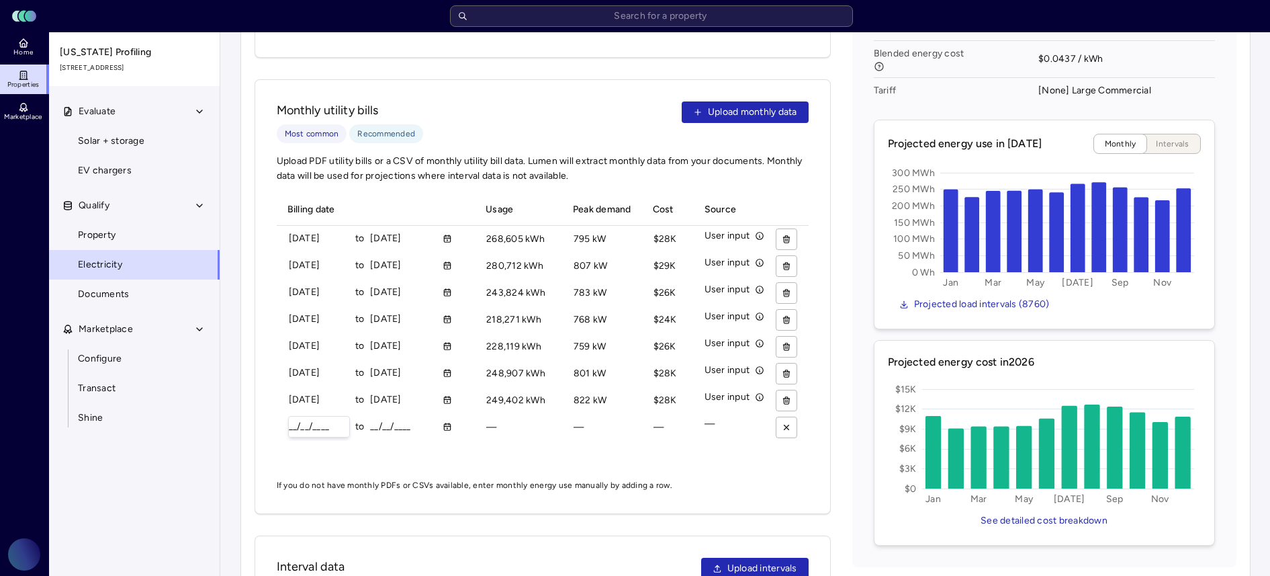
click at [290, 416] on input "__/__/____" at bounding box center [319, 426] width 60 height 20
type input "[DATE]"
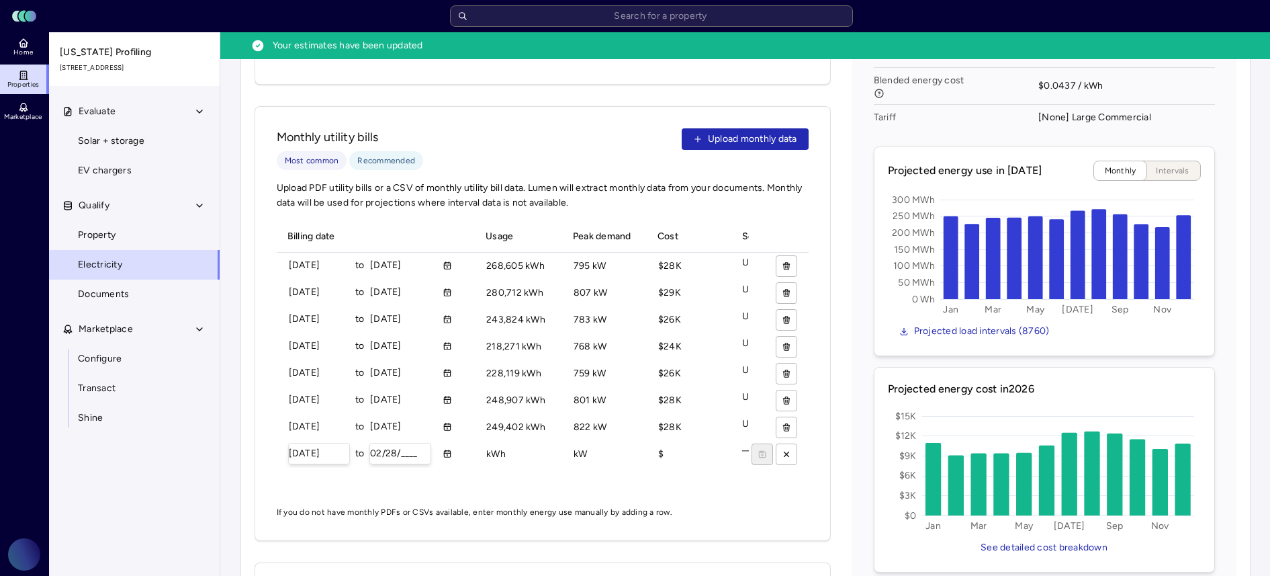
type input "02/28/____"
click at [369, 443] on div "__/__/____" at bounding box center [400, 453] width 62 height 21
click at [372, 443] on input "__/__/____" at bounding box center [400, 453] width 60 height 20
type input "[DATE]"
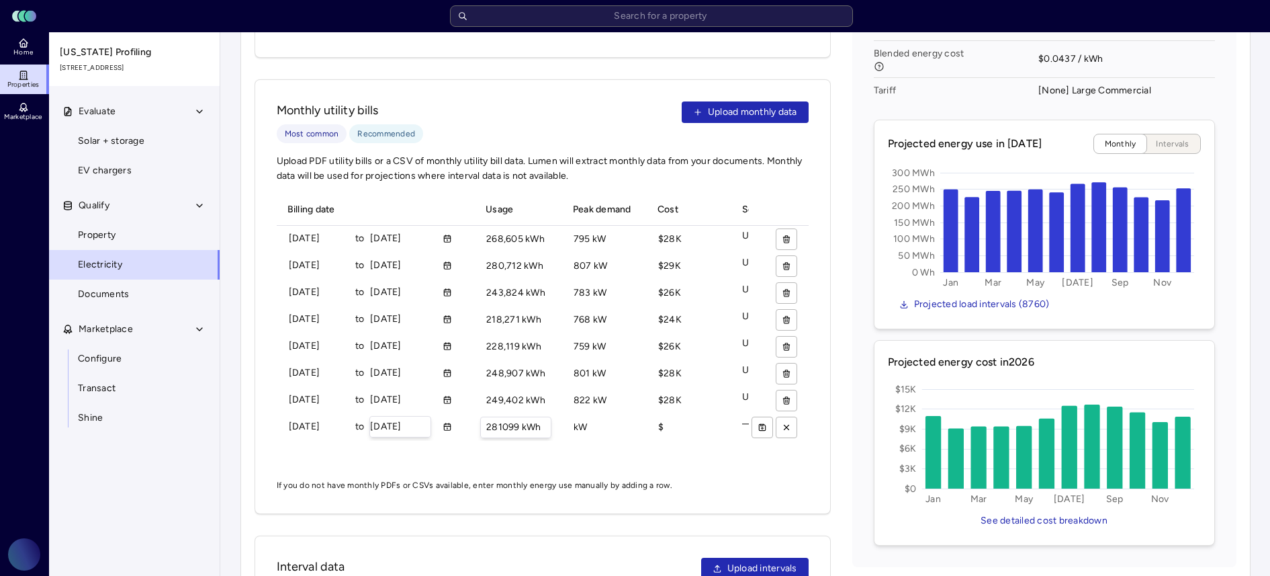
type input "281099 kWh"
type input "825 kW"
type input "$31749"
click at [758, 422] on icon "submit" at bounding box center [762, 426] width 9 height 9
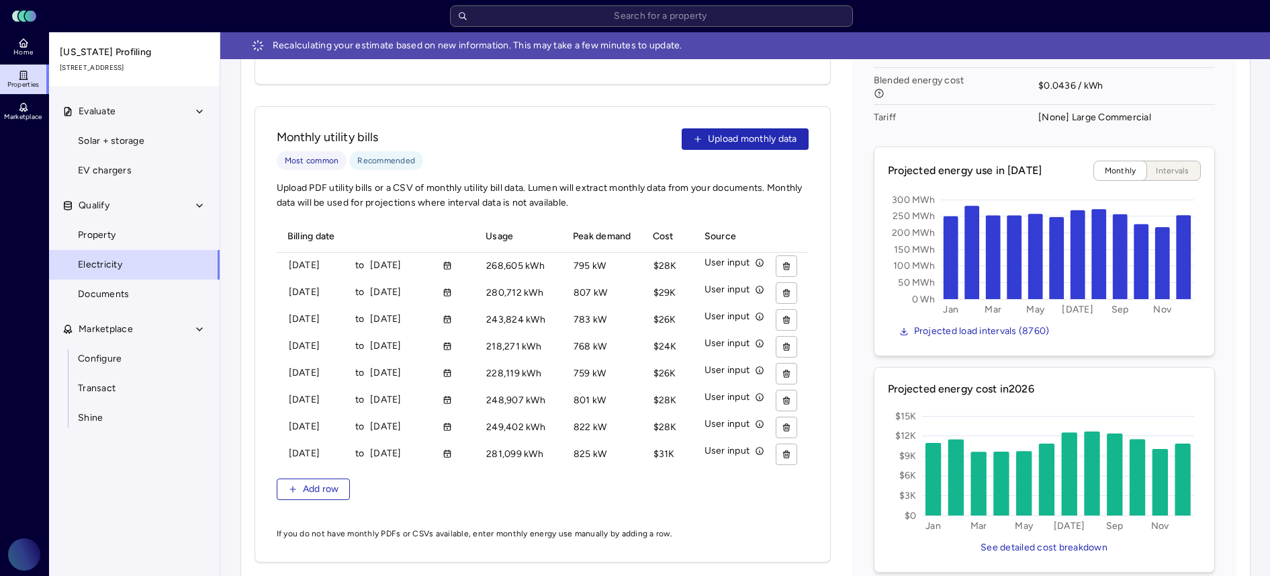
click at [303, 471] on div "Billing date Usage Peak demand Cost Source 07/01/2024 to 07/31/2024 268605 kWh …" at bounding box center [543, 368] width 532 height 295
click at [297, 486] on button "Add row" at bounding box center [314, 488] width 74 height 21
click at [285, 467] on div "__/__/____ to __/__/____" at bounding box center [373, 480] width 181 height 27
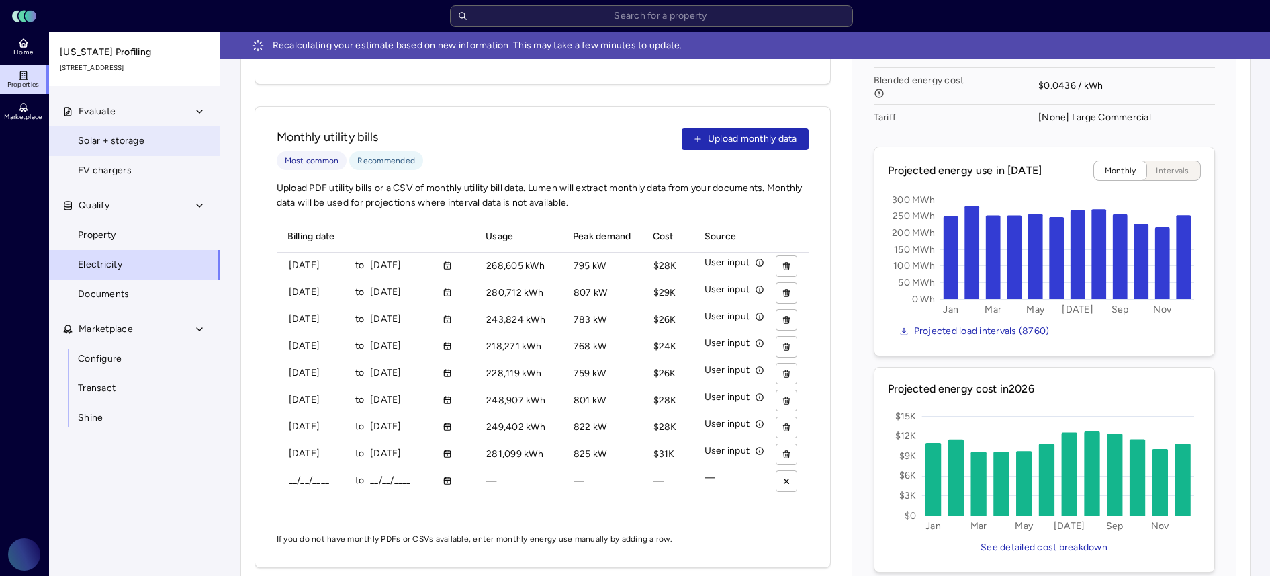
click at [142, 135] on span "Solar + storage" at bounding box center [111, 141] width 66 height 15
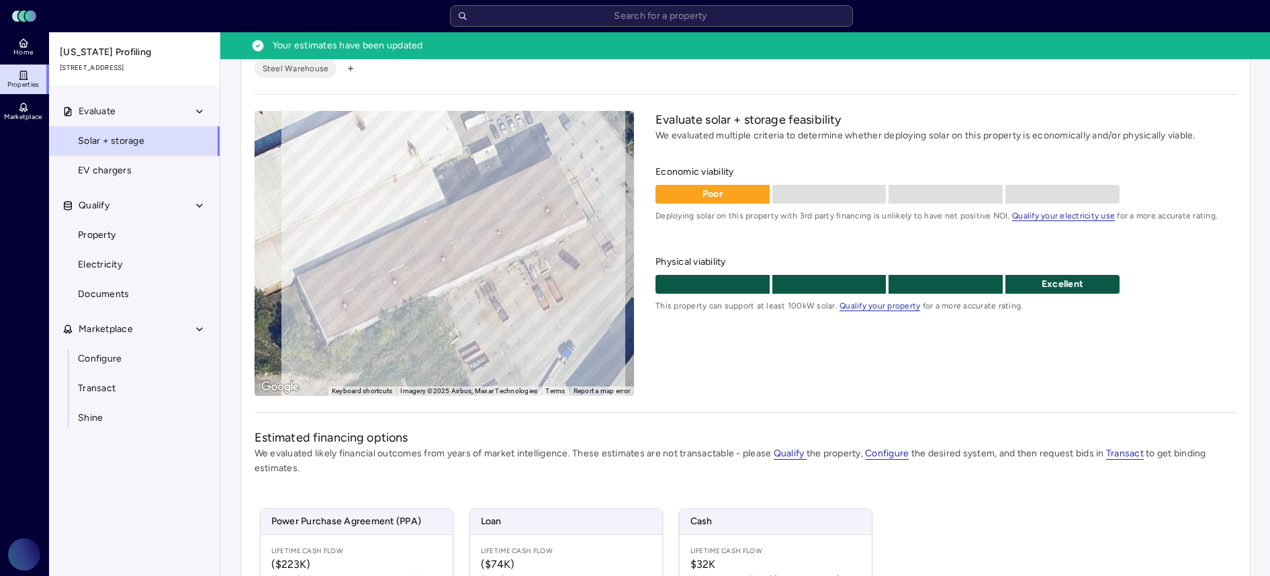
scroll to position [61, 0]
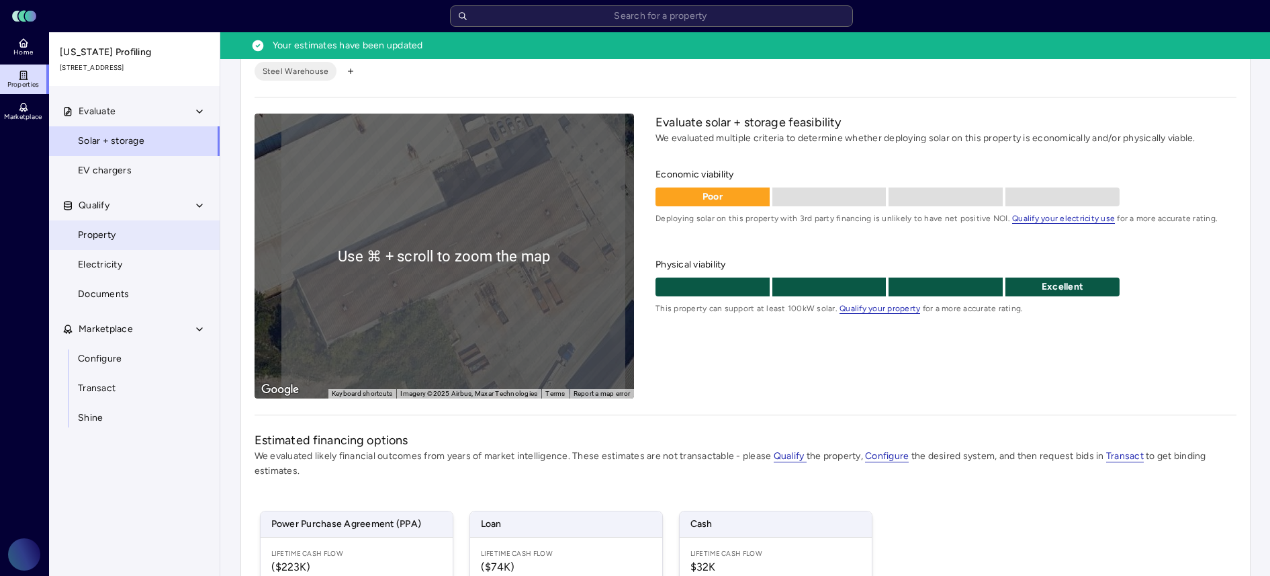
click at [148, 243] on link "Property" at bounding box center [134, 235] width 172 height 30
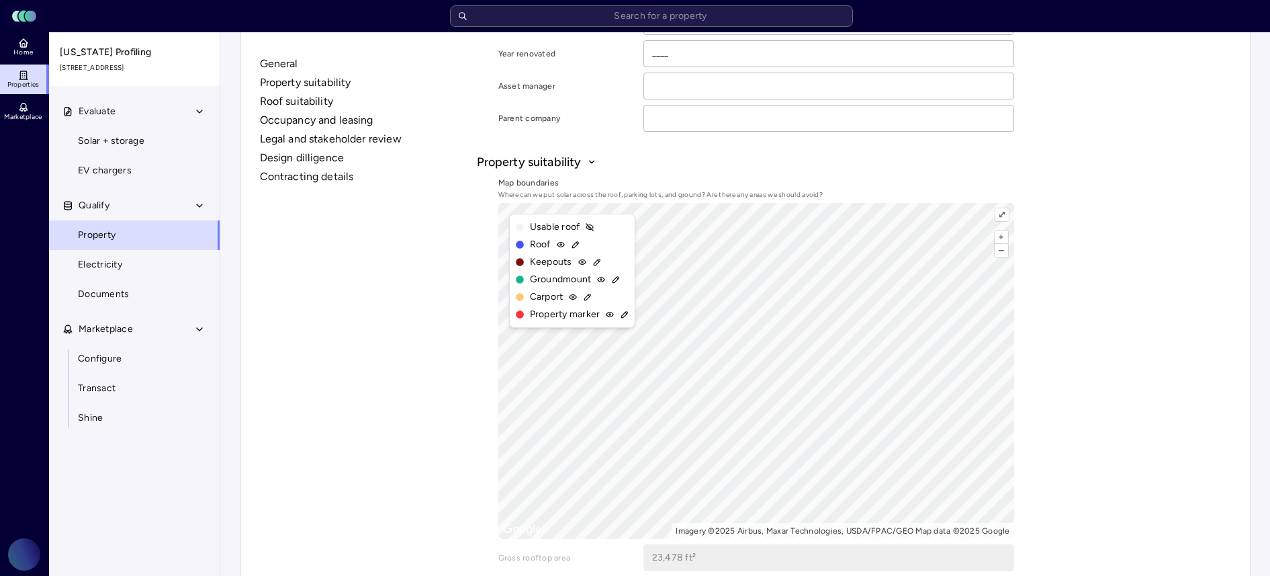
scroll to position [303, 0]
click at [575, 242] on icon at bounding box center [575, 241] width 9 height 9
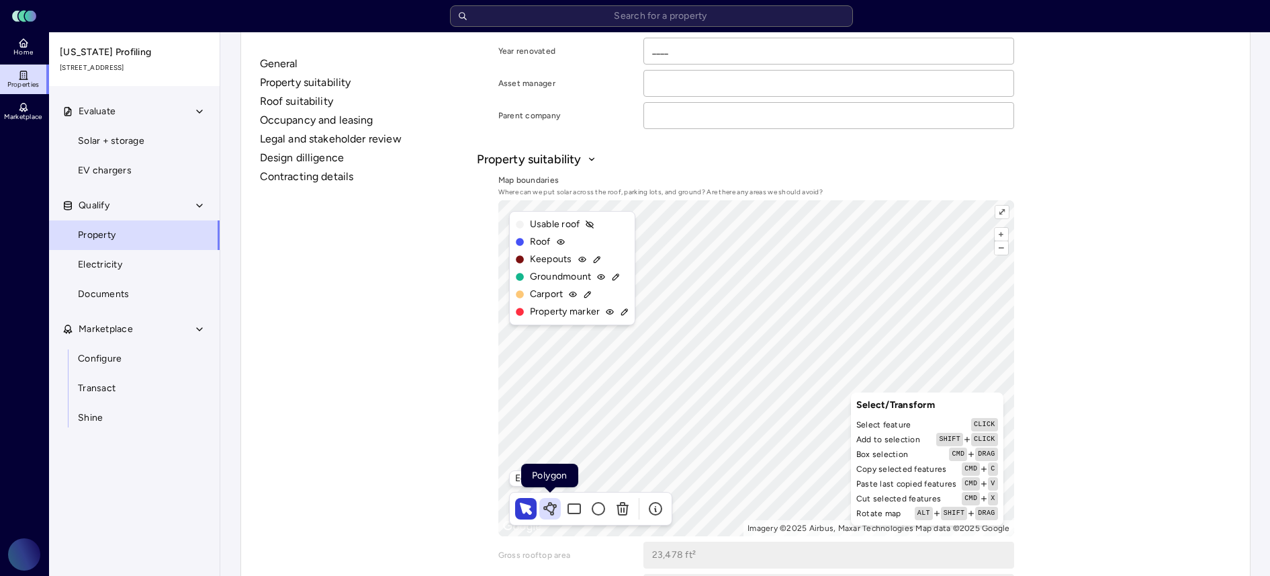
click at [547, 508] on icon at bounding box center [550, 508] width 16 height 16
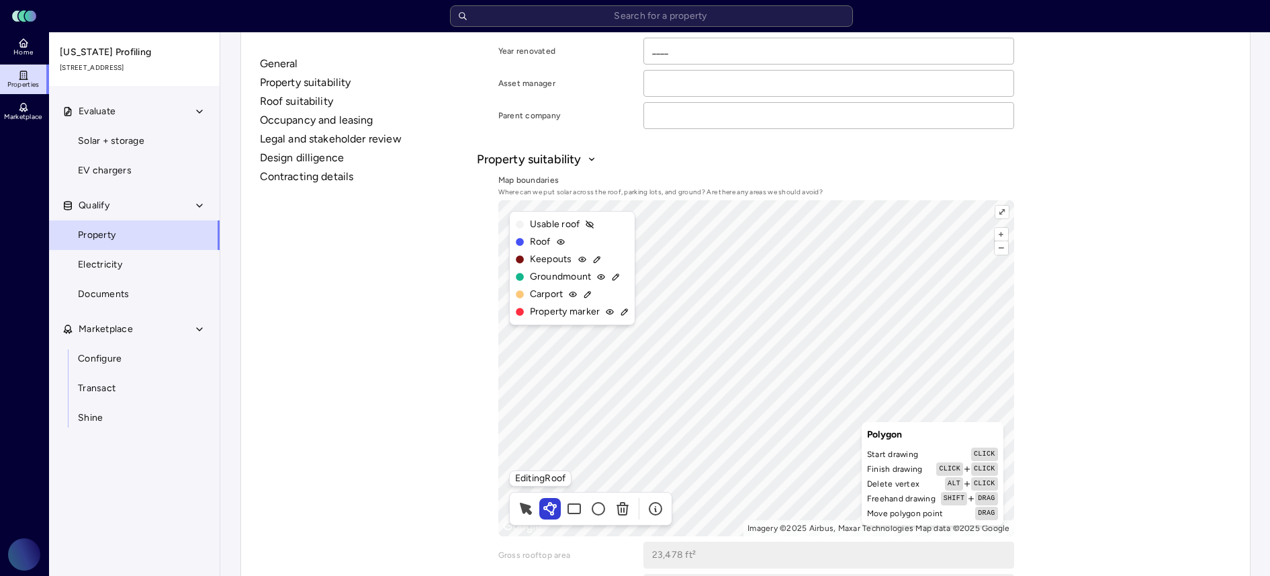
click at [945, 198] on div "Map boundaries Where can we put solar across the roof, parking lots, and ground…" at bounding box center [756, 354] width 516 height 363
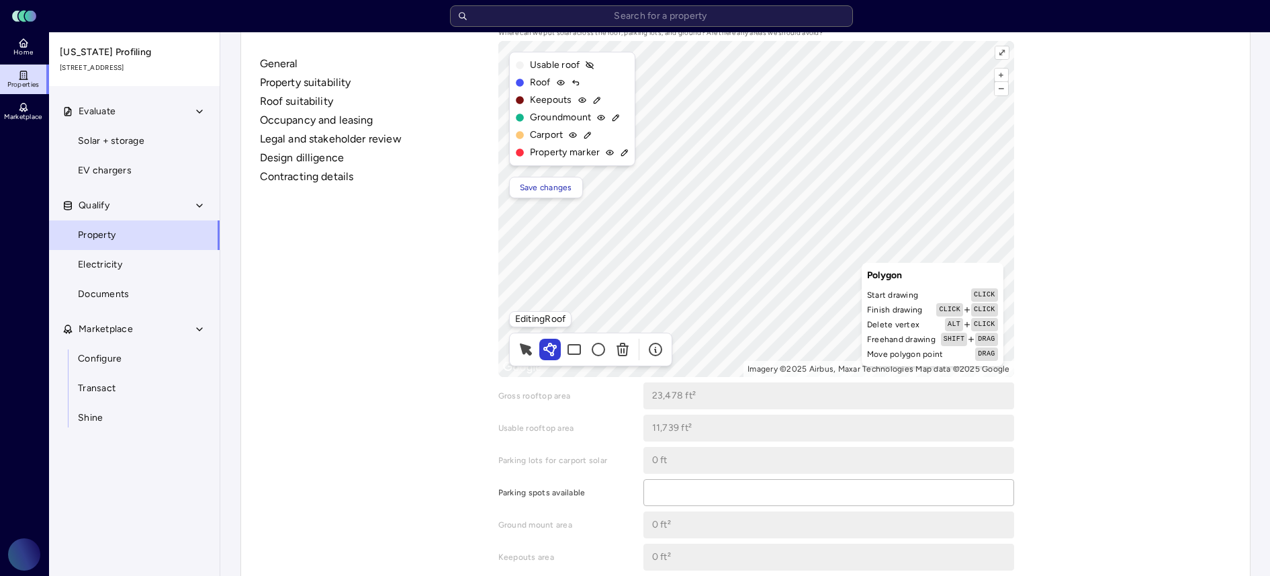
scroll to position [473, 0]
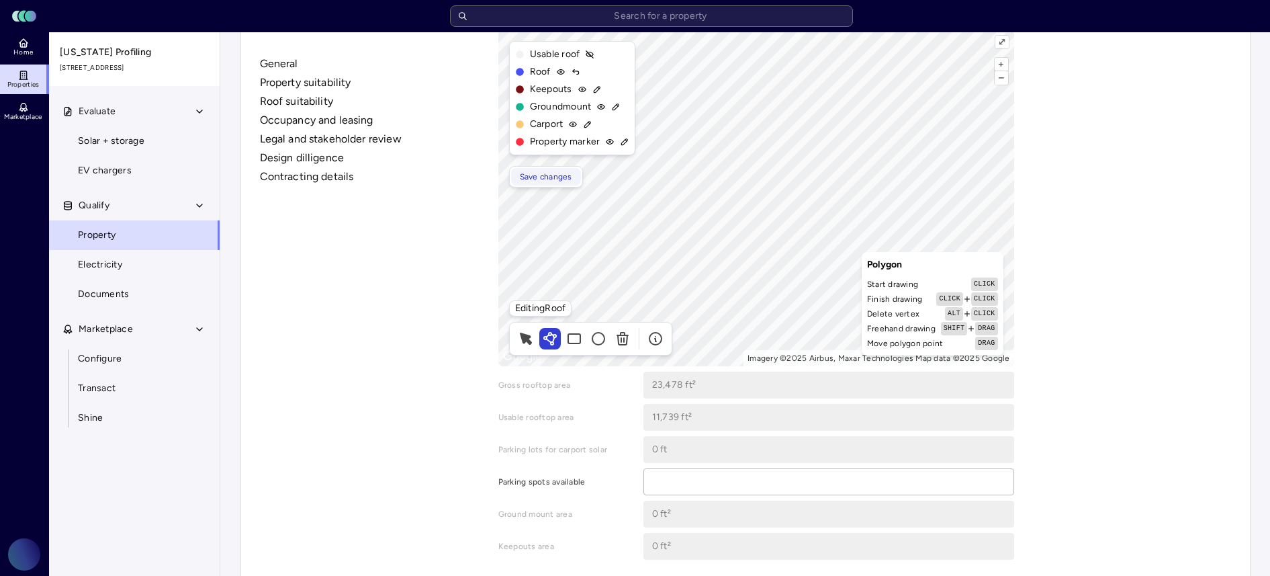
click at [543, 175] on span "Save changes" at bounding box center [546, 176] width 52 height 13
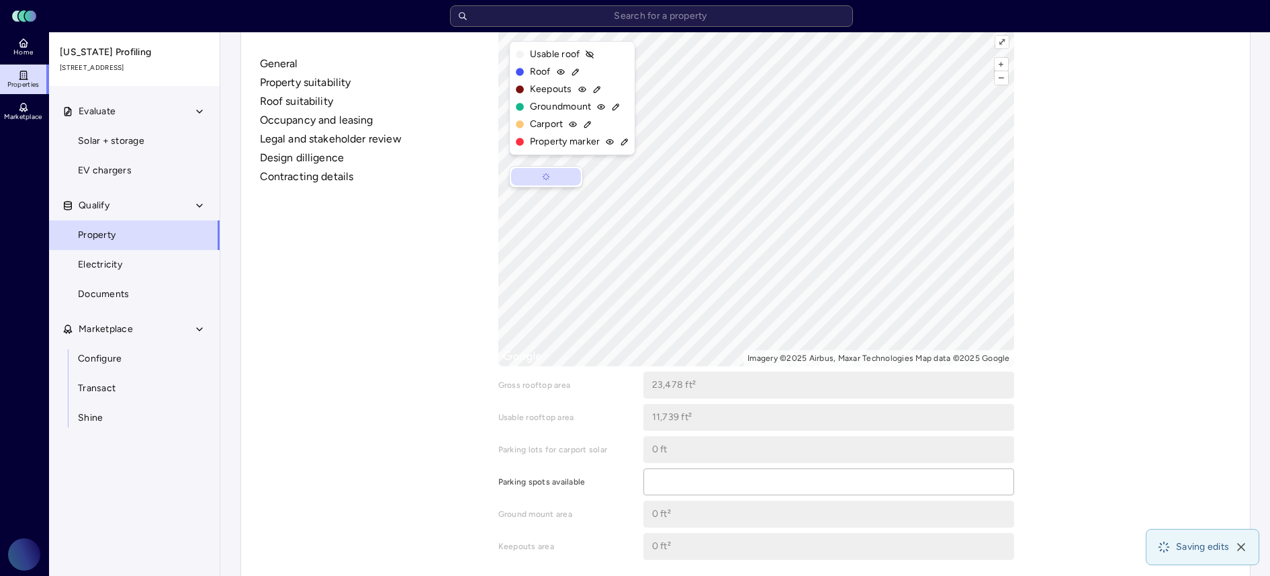
scroll to position [355, 0]
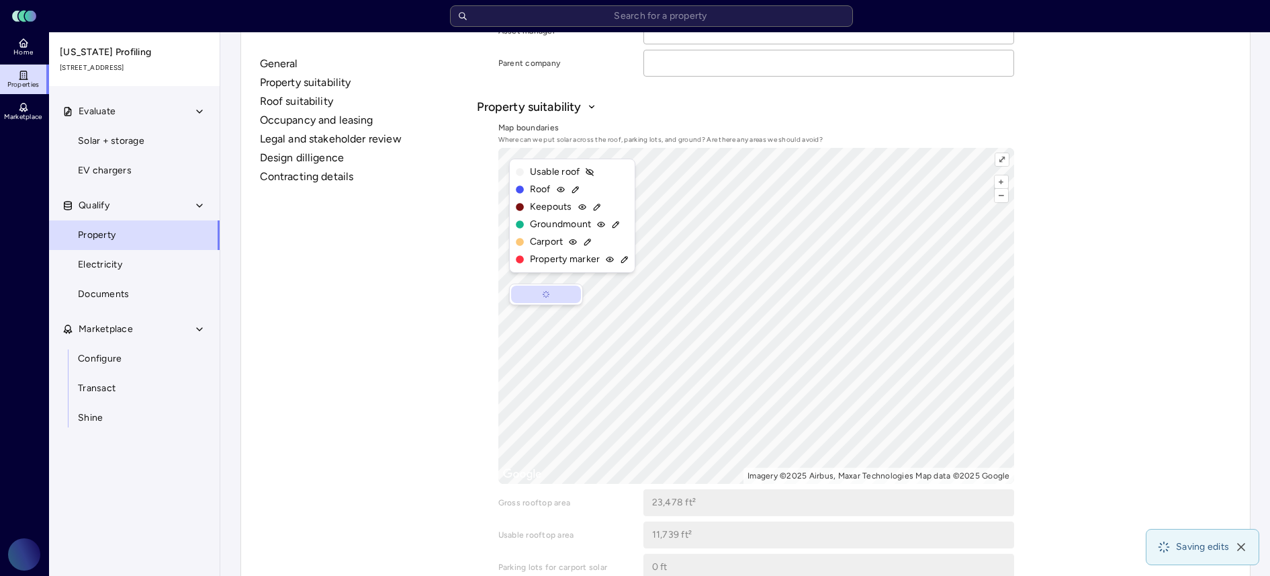
type input "68,658.79 ft²"
type input "34,329.39 ft²"
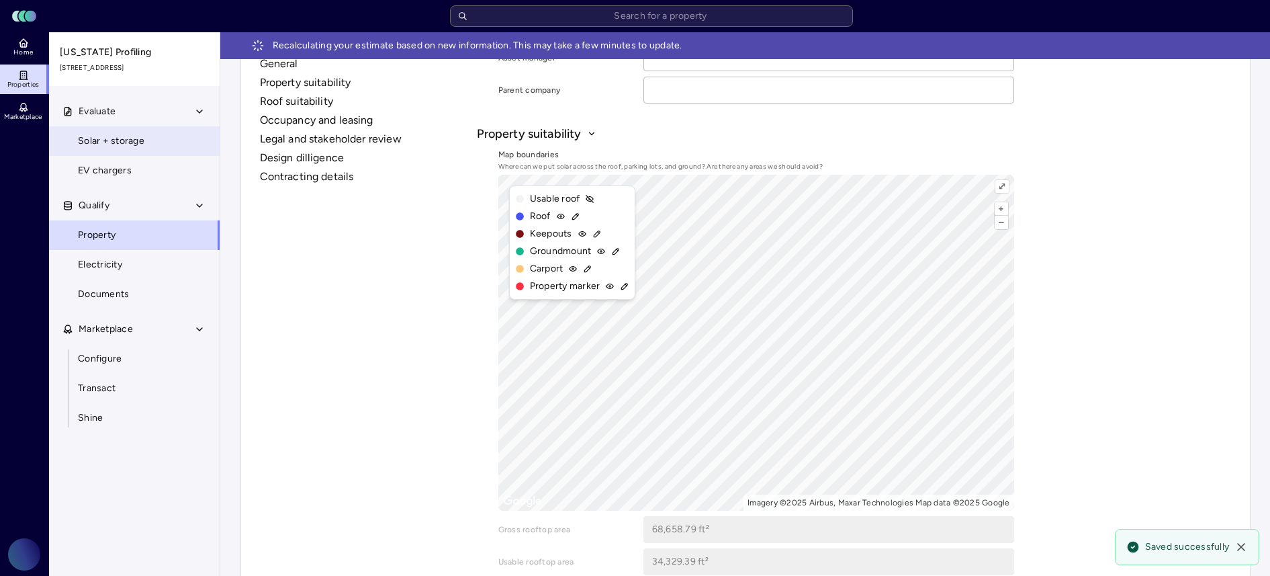
click at [139, 146] on span "Solar + storage" at bounding box center [111, 141] width 66 height 15
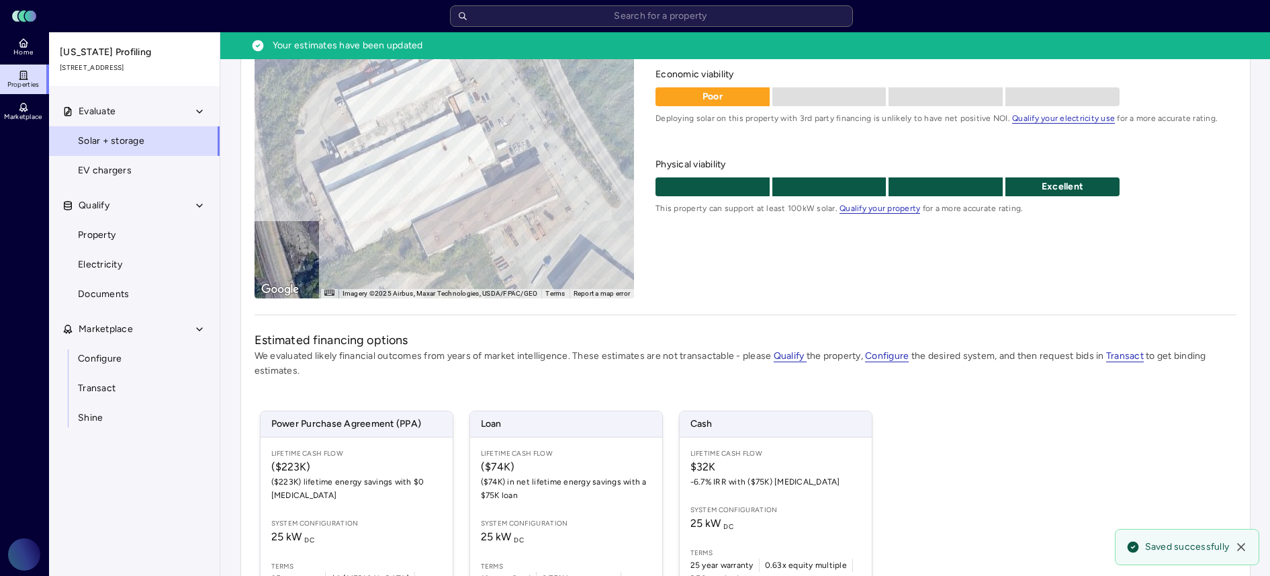
scroll to position [162, 0]
click at [1007, 406] on div "Power Purchase Agreement (PPA) Lifetime Cash Flow ($223K) ($223K) lifetime ener…" at bounding box center [746, 516] width 982 height 245
click at [1067, 414] on div "Power Purchase Agreement (PPA) Lifetime Cash Flow ($223K) ($223K) lifetime ener…" at bounding box center [746, 516] width 982 height 245
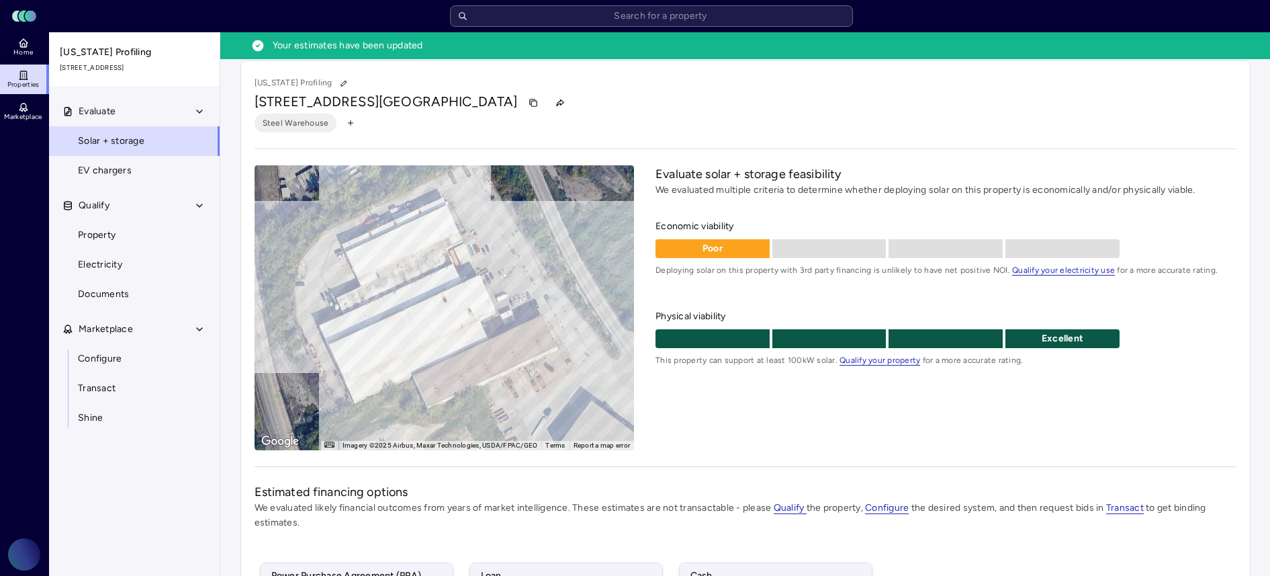
scroll to position [0, 0]
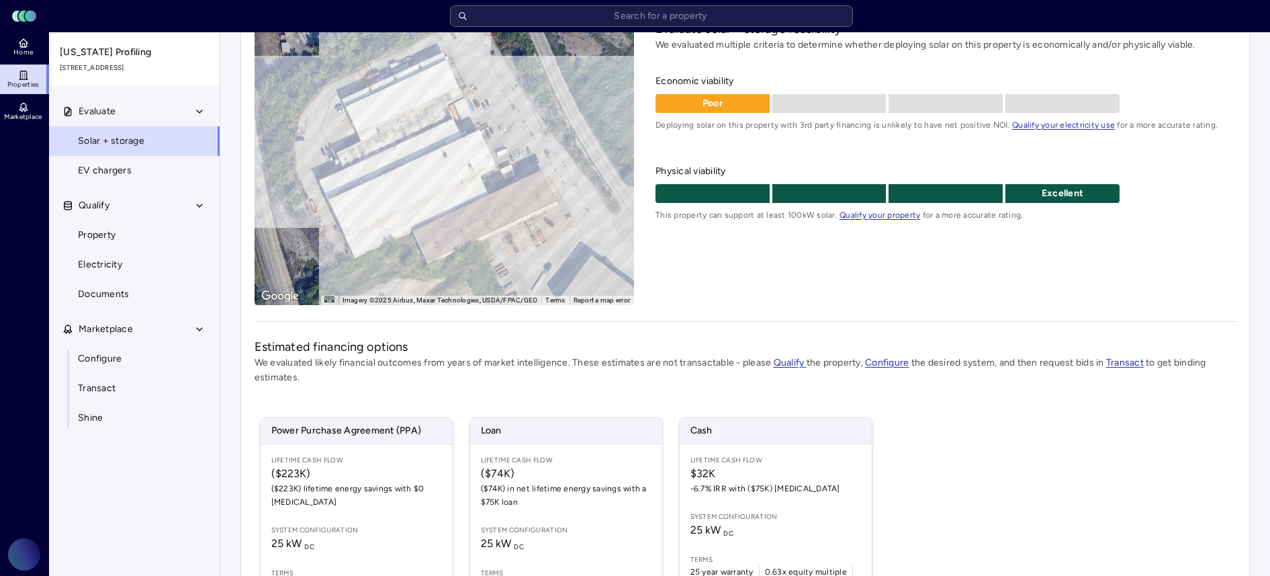
scroll to position [83, 0]
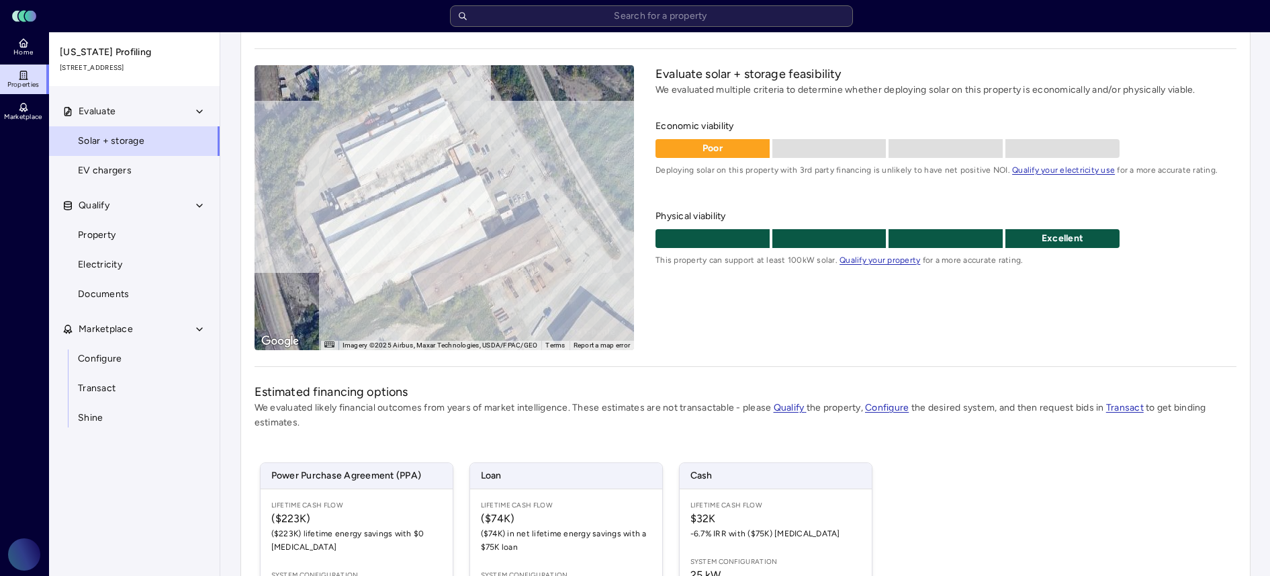
click at [126, 262] on link "Electricity" at bounding box center [134, 265] width 172 height 30
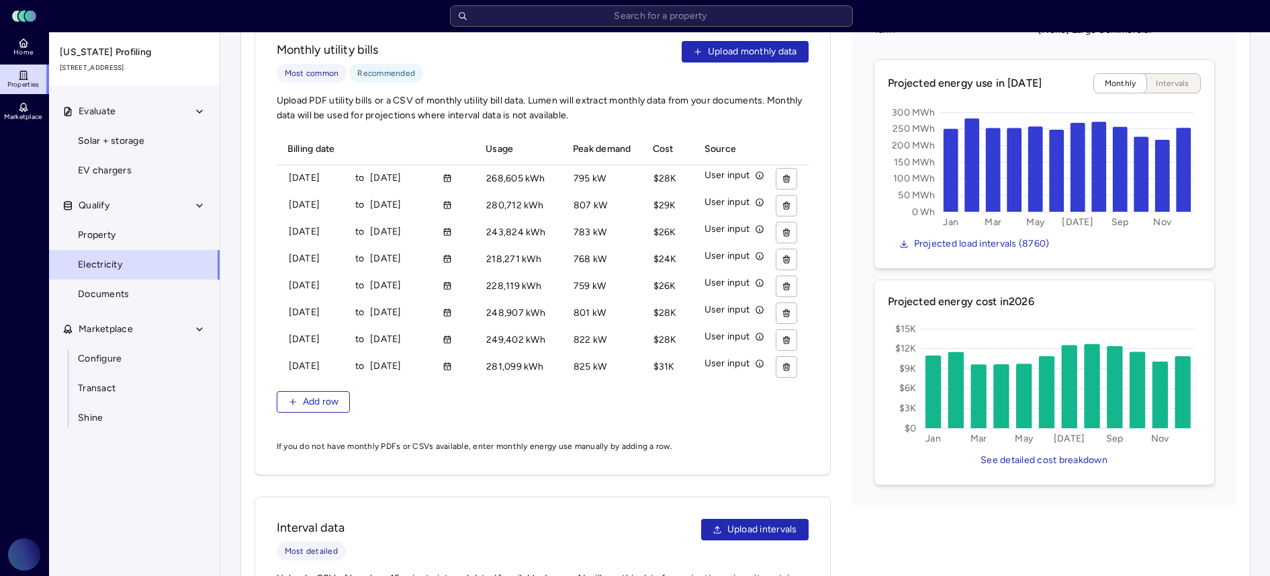
scroll to position [721, 0]
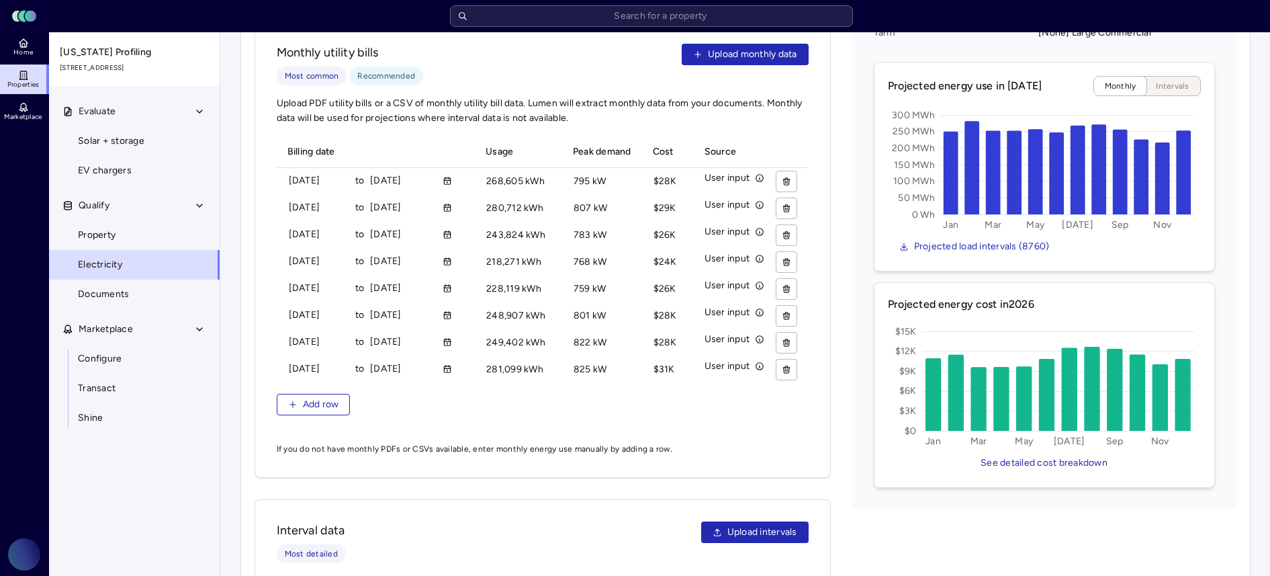
click at [293, 403] on icon "button" at bounding box center [292, 404] width 9 height 9
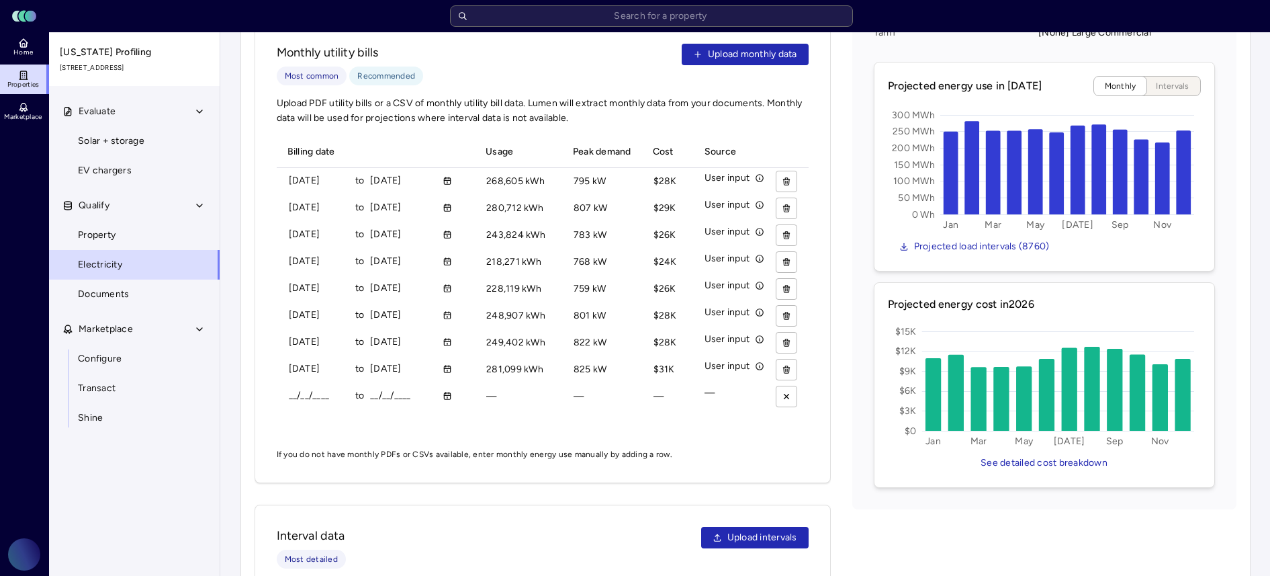
click at [290, 385] on input "__/__/____" at bounding box center [319, 395] width 60 height 20
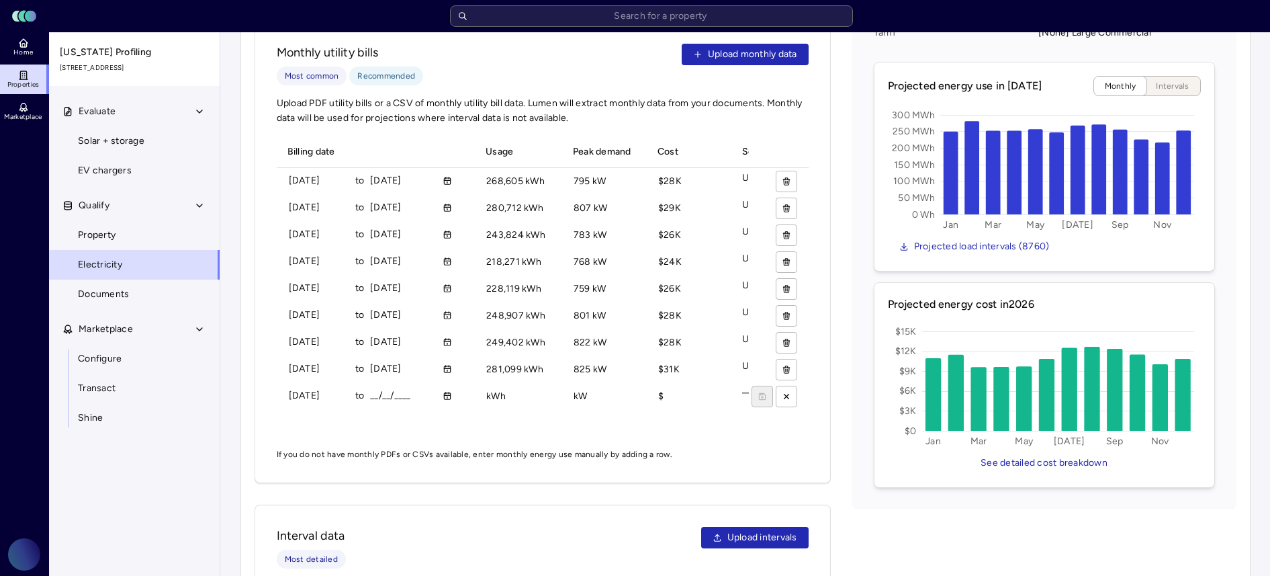
type input "[DATE]"
type input "03/31/____"
click at [400, 385] on input "03/31/____" at bounding box center [400, 395] width 60 height 20
type input "[DATE]"
type input "241000 kWh"
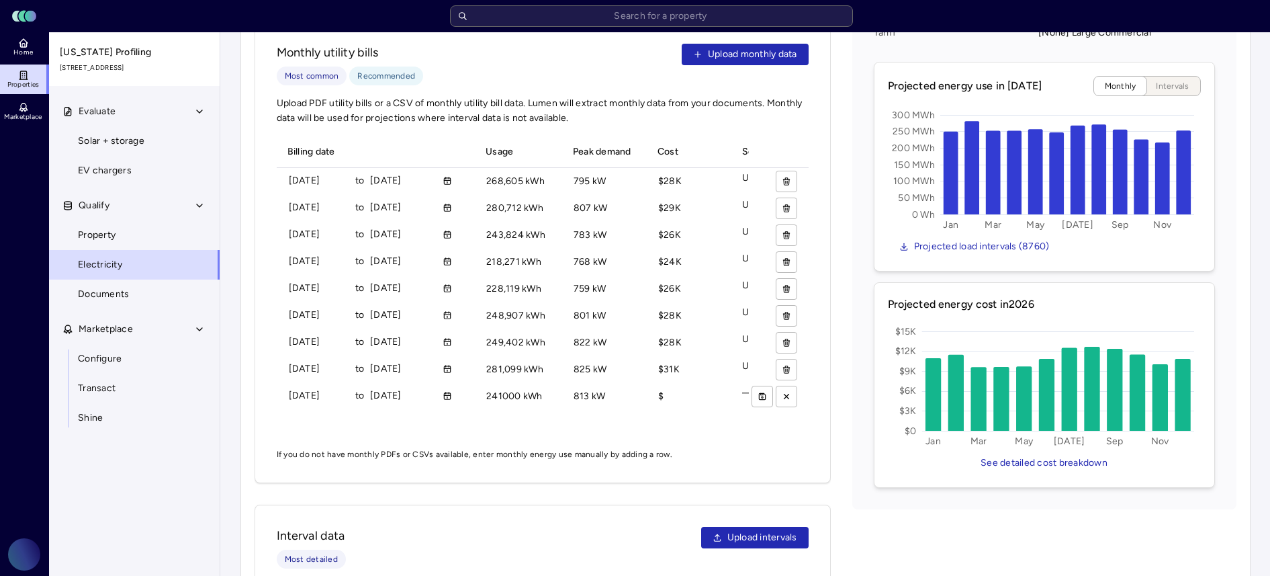
type input "813 kW"
click at [760, 392] on icon "submit" at bounding box center [762, 396] width 9 height 9
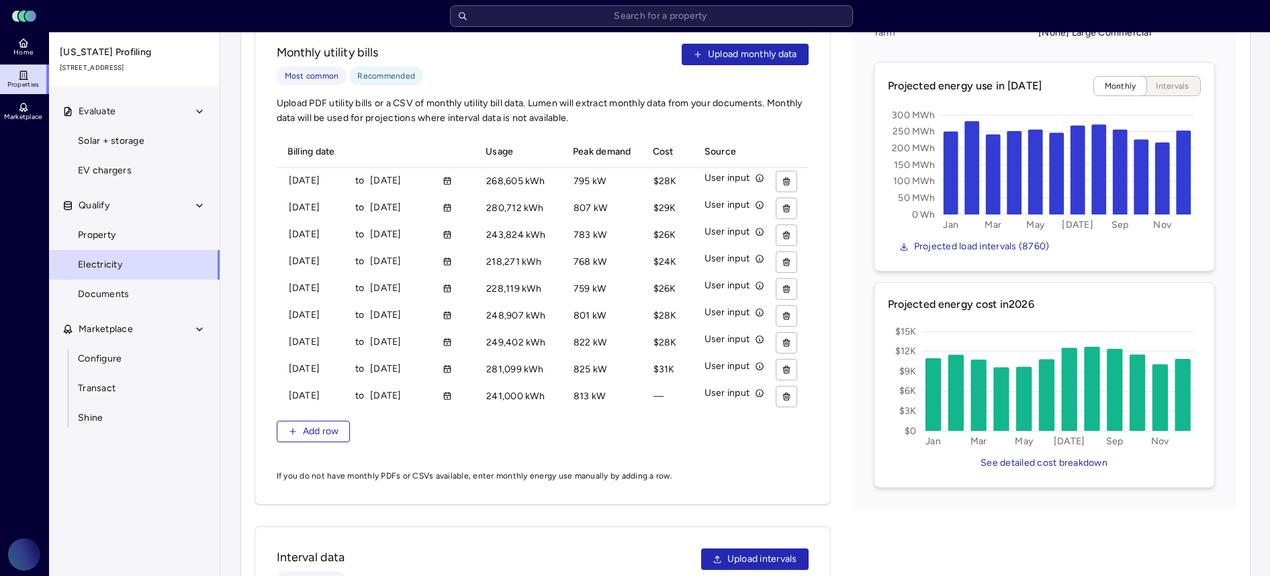
click at [305, 424] on span "Add row" at bounding box center [321, 431] width 36 height 15
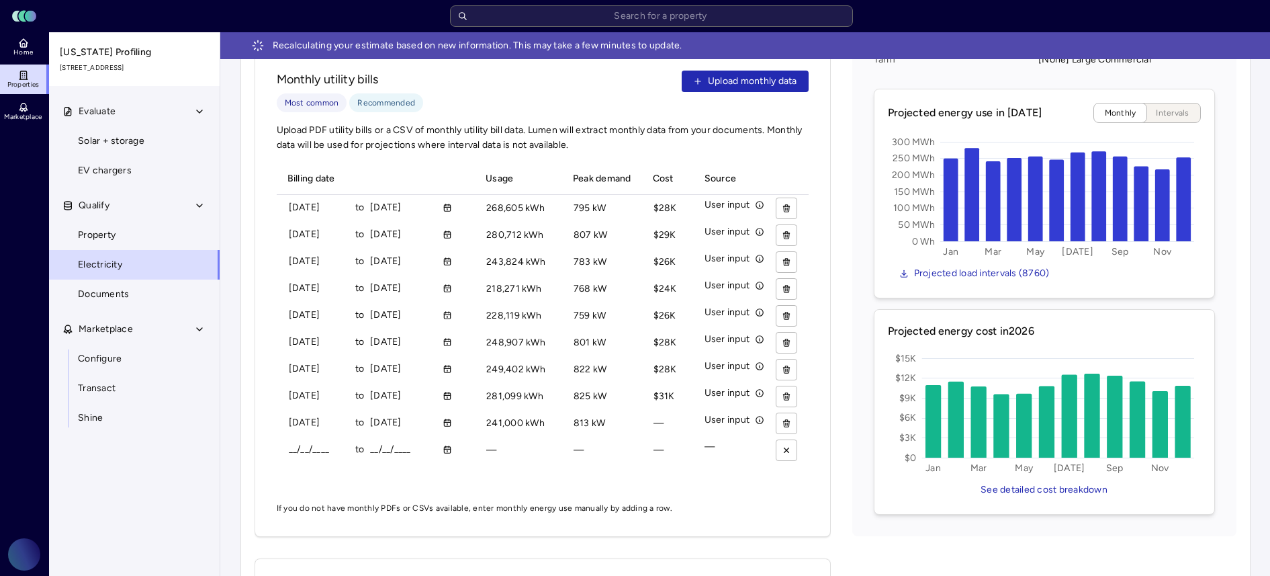
click at [292, 436] on div "__/__/____ to __/__/____" at bounding box center [373, 449] width 181 height 27
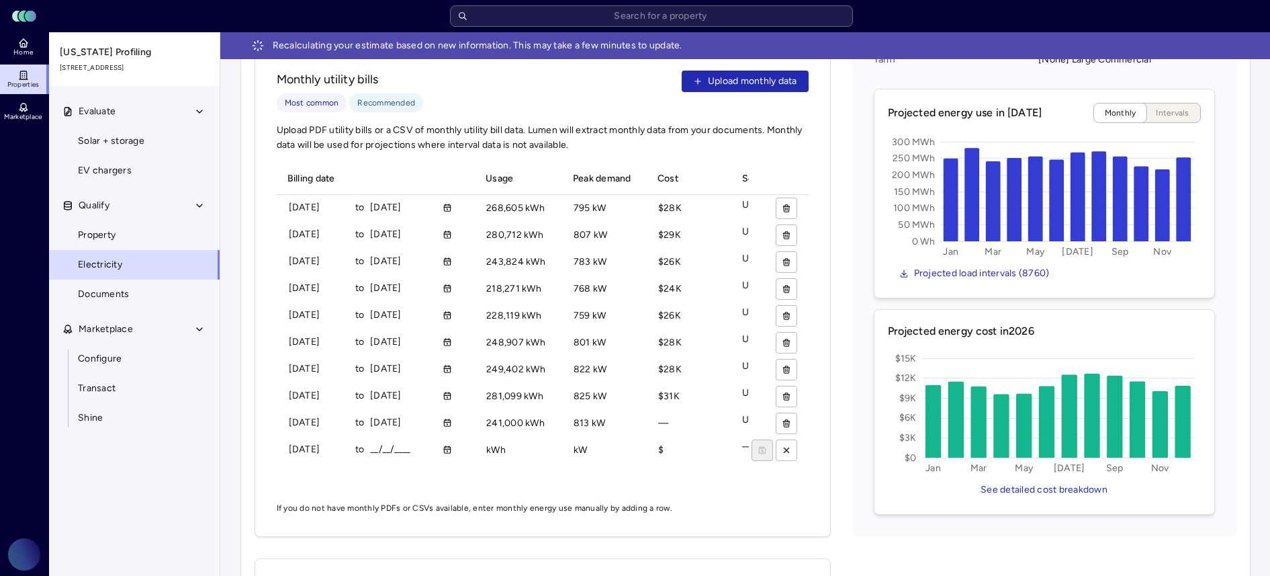
type input "[DATE]"
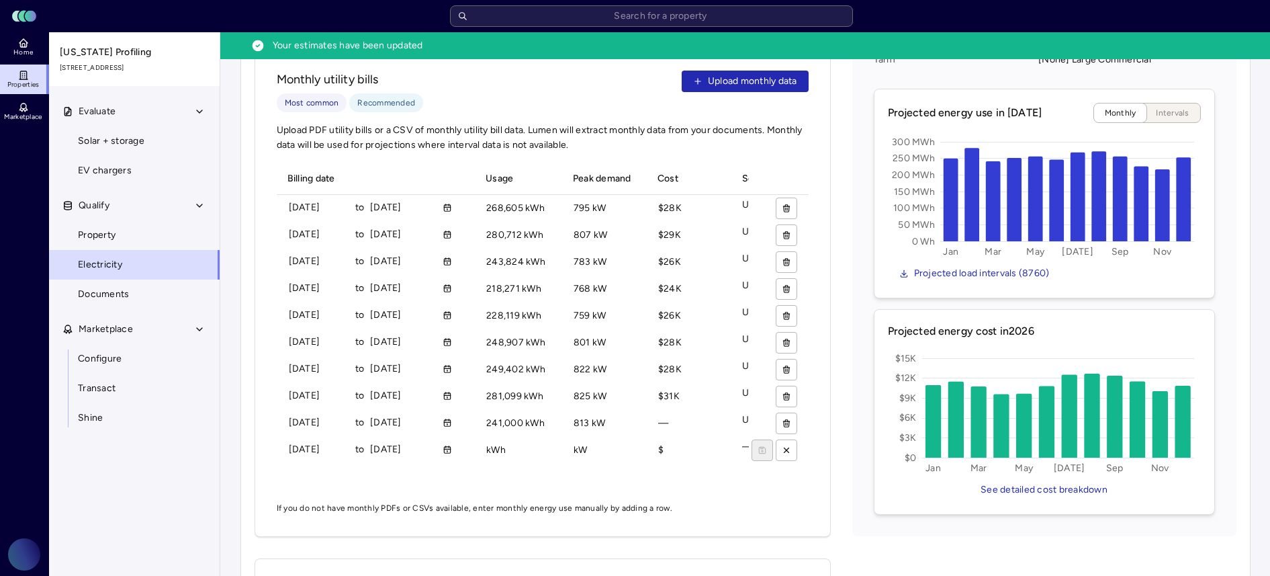
type input "[DATE]"
type input "212000 kWh"
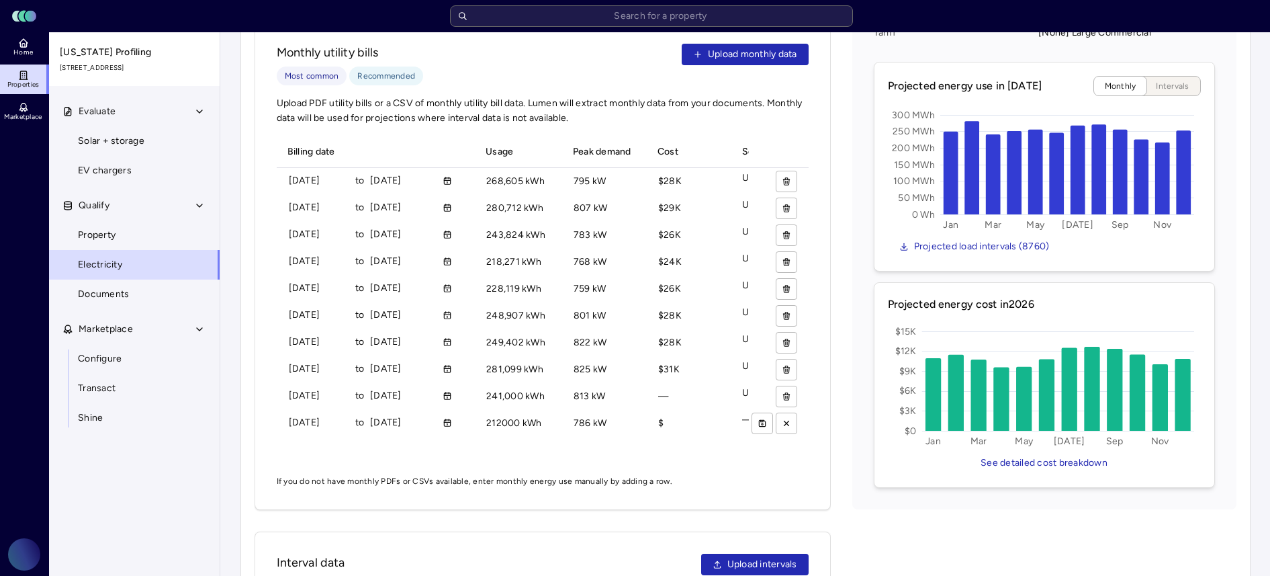
type input "786 kW"
click at [763, 414] on button "submit" at bounding box center [762, 422] width 21 height 21
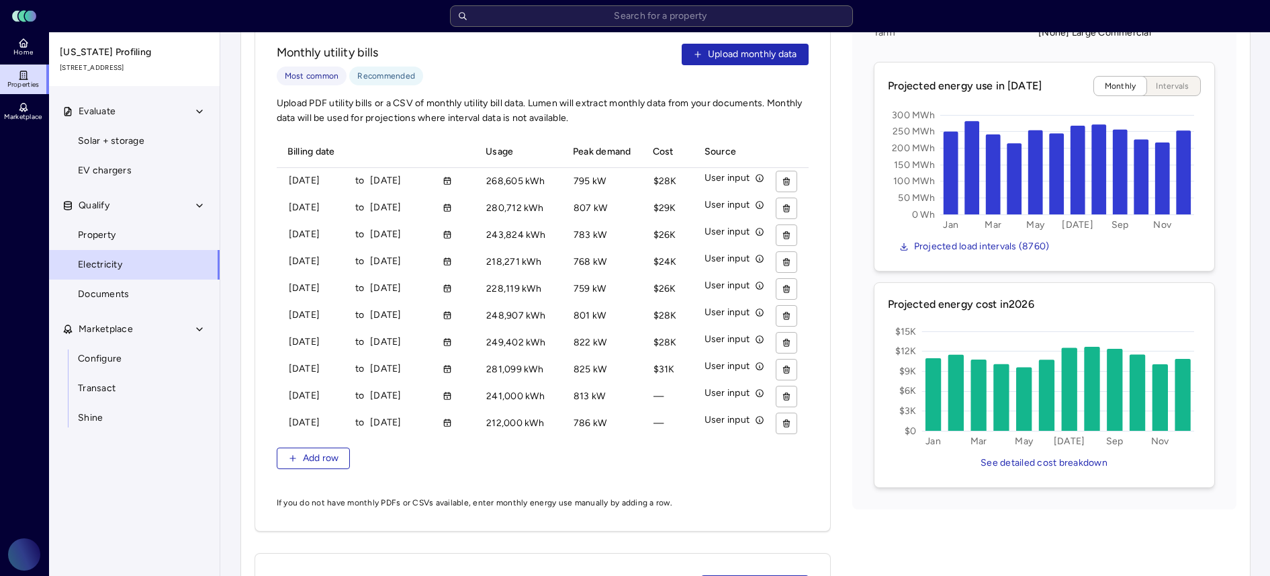
click at [290, 447] on button "Add row" at bounding box center [314, 457] width 74 height 21
click at [290, 439] on input "__/__/____" at bounding box center [319, 449] width 60 height 20
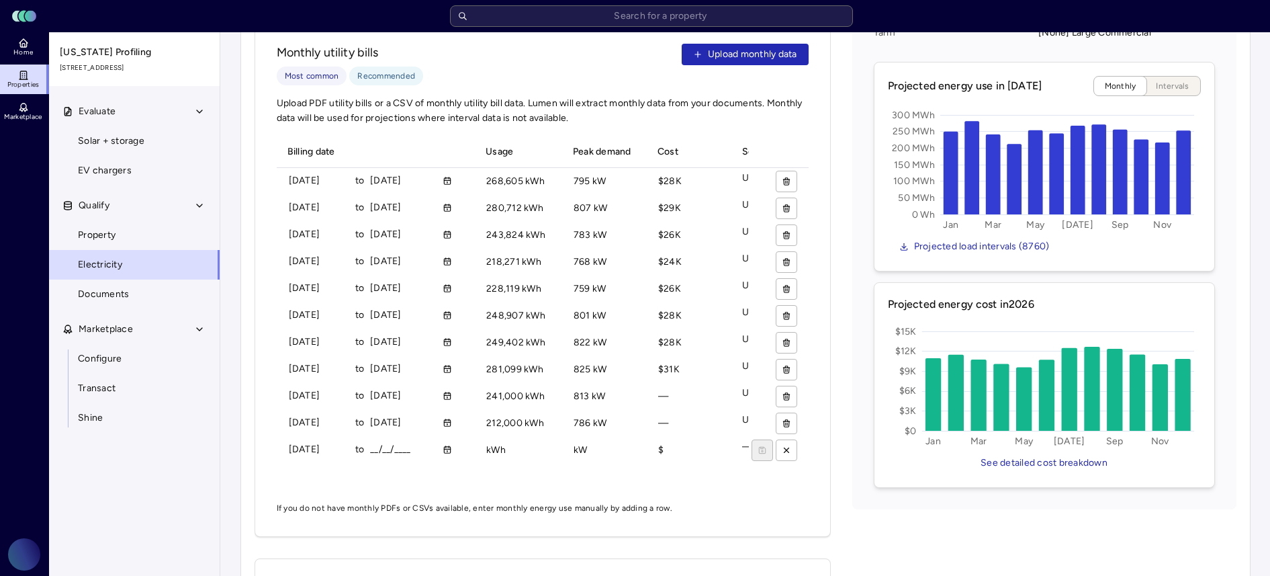
type input "[DATE]"
type input "05/30/____"
click at [398, 439] on input "05/30/____" at bounding box center [400, 449] width 60 height 20
type input "[DATE]"
type input "216000 kWh"
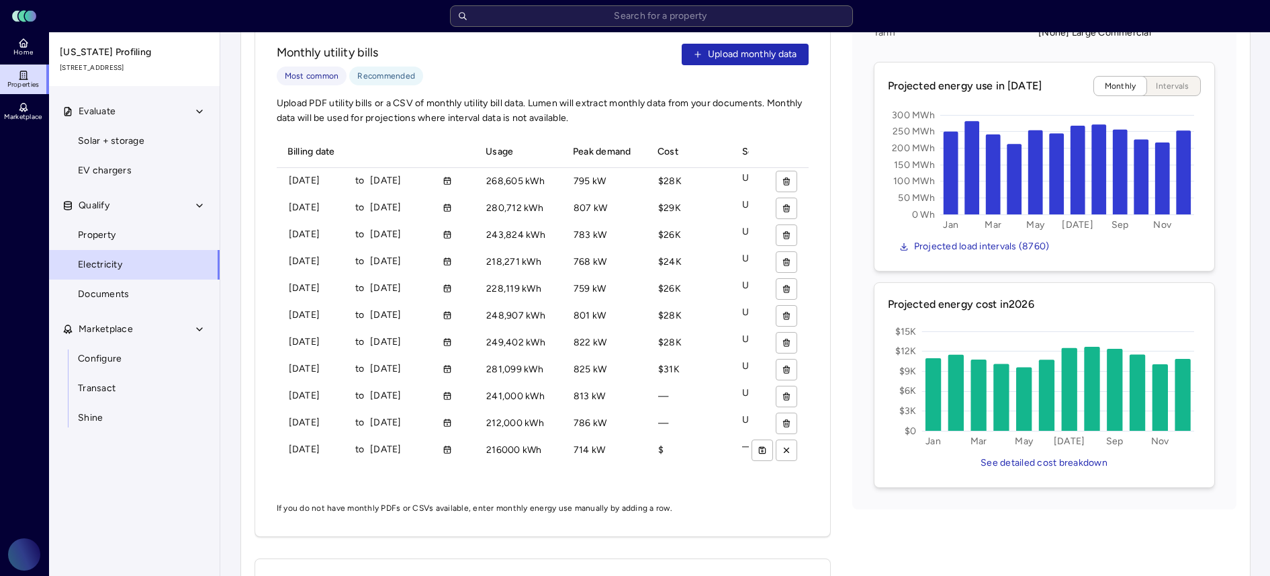
type input "714 kW"
click at [762, 447] on icon "submit" at bounding box center [762, 447] width 3 height 1
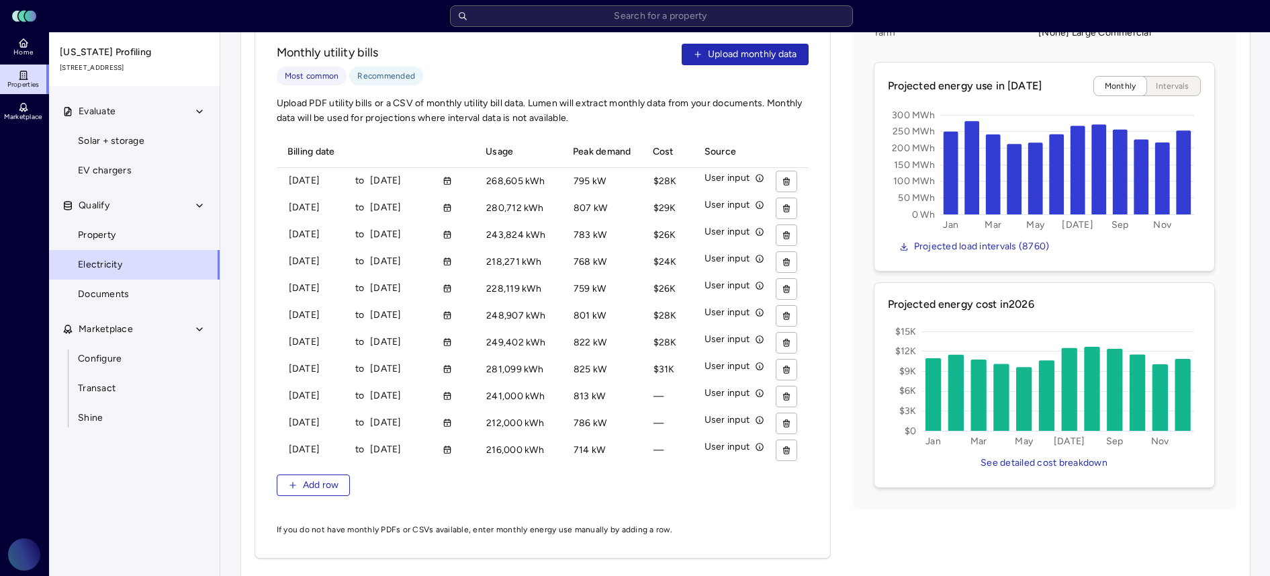
click at [292, 480] on icon "button" at bounding box center [292, 484] width 9 height 9
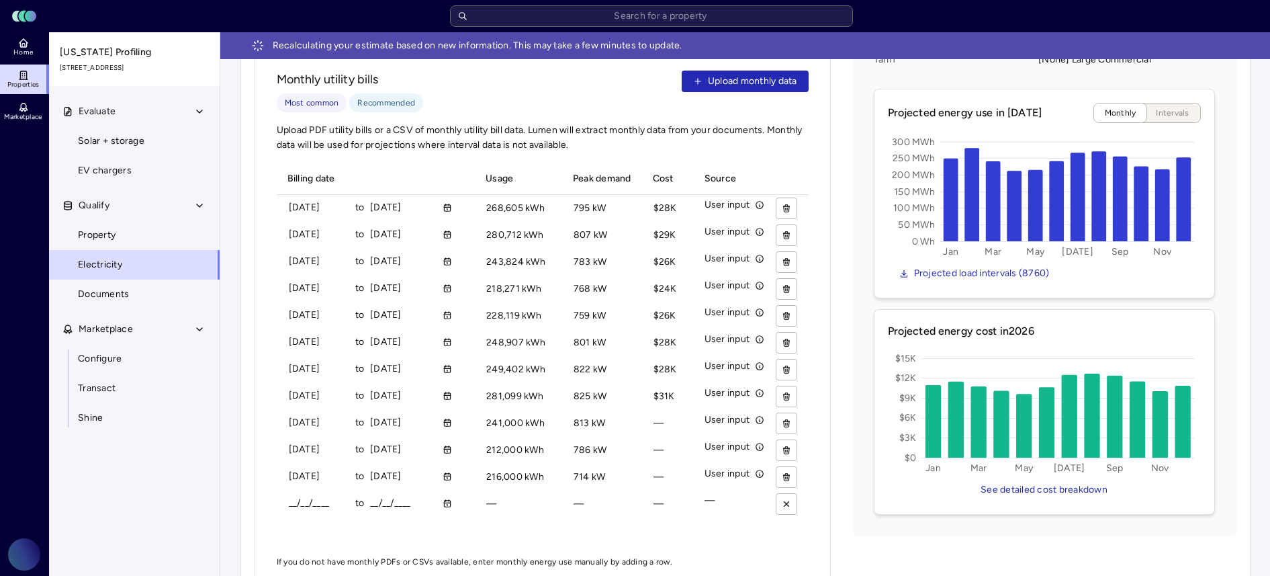
click at [294, 493] on input "__/__/____" at bounding box center [319, 503] width 60 height 20
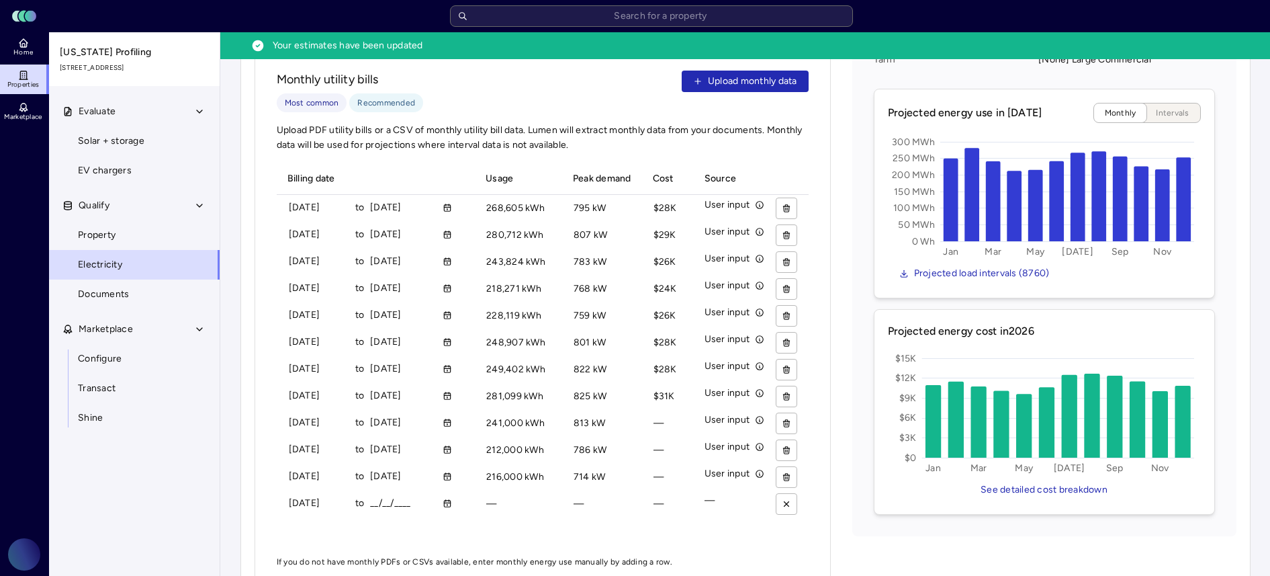
type input "[DATE]"
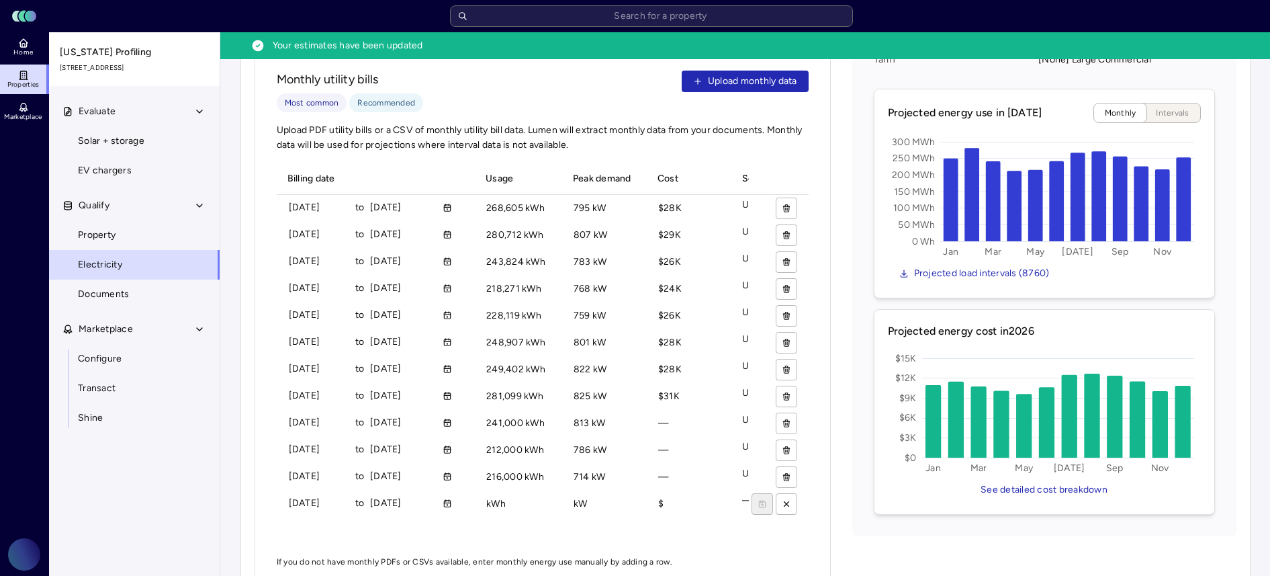
type input "[DATE]"
type input "175000 kWh"
type input "681 kW"
click at [766, 499] on icon "submit" at bounding box center [762, 503] width 9 height 9
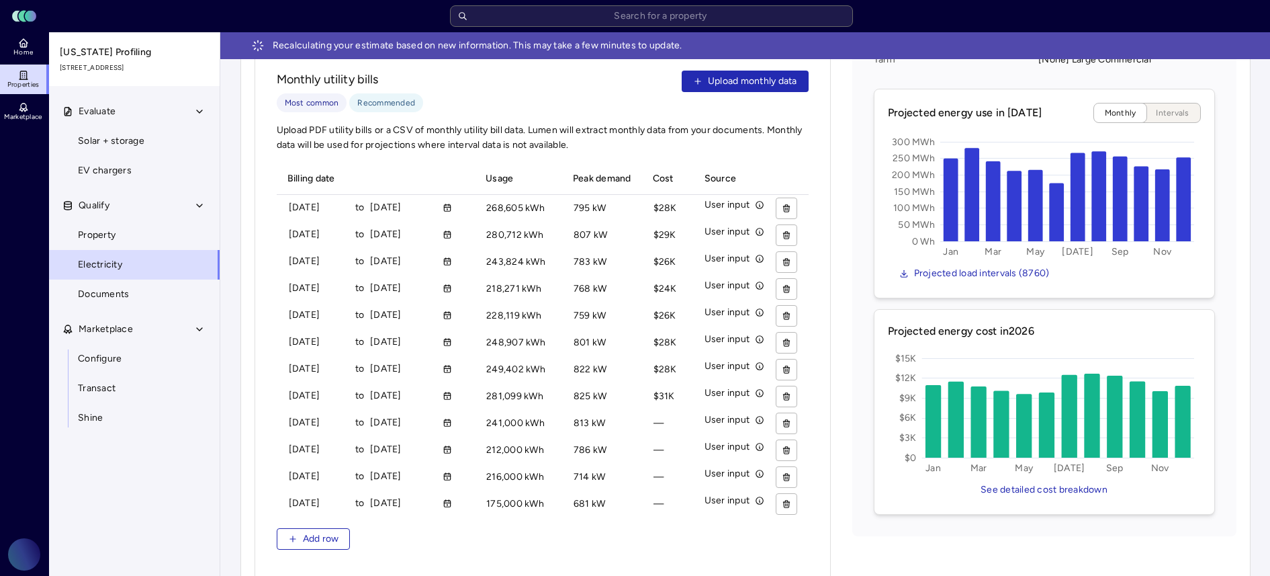
click at [155, 146] on link "Solar + storage" at bounding box center [134, 141] width 172 height 30
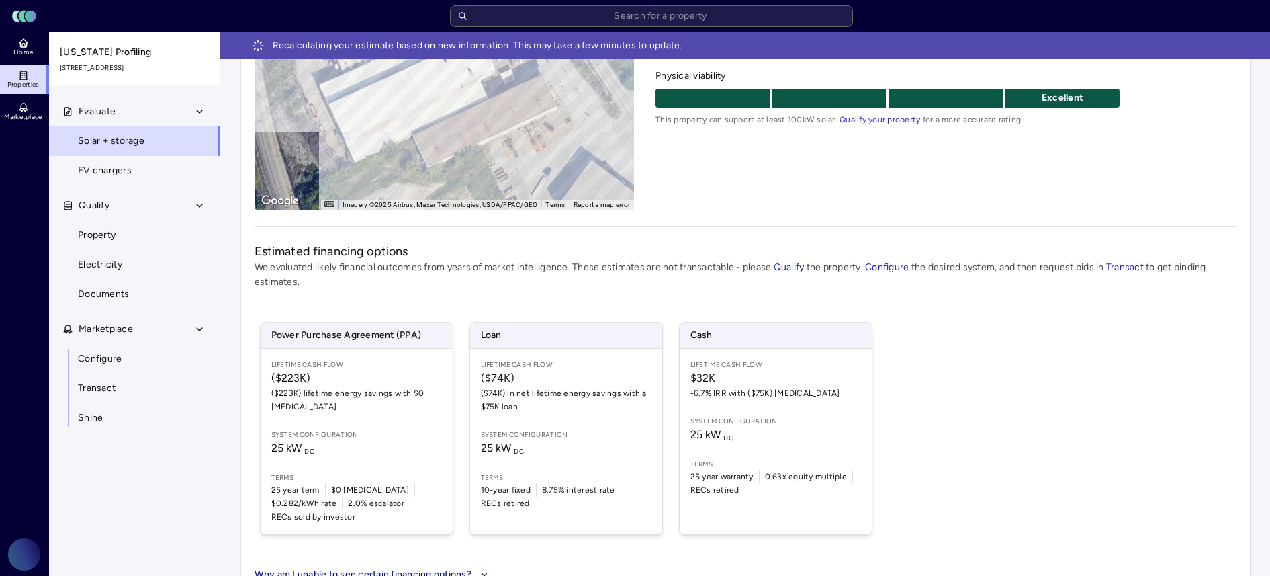
scroll to position [267, 0]
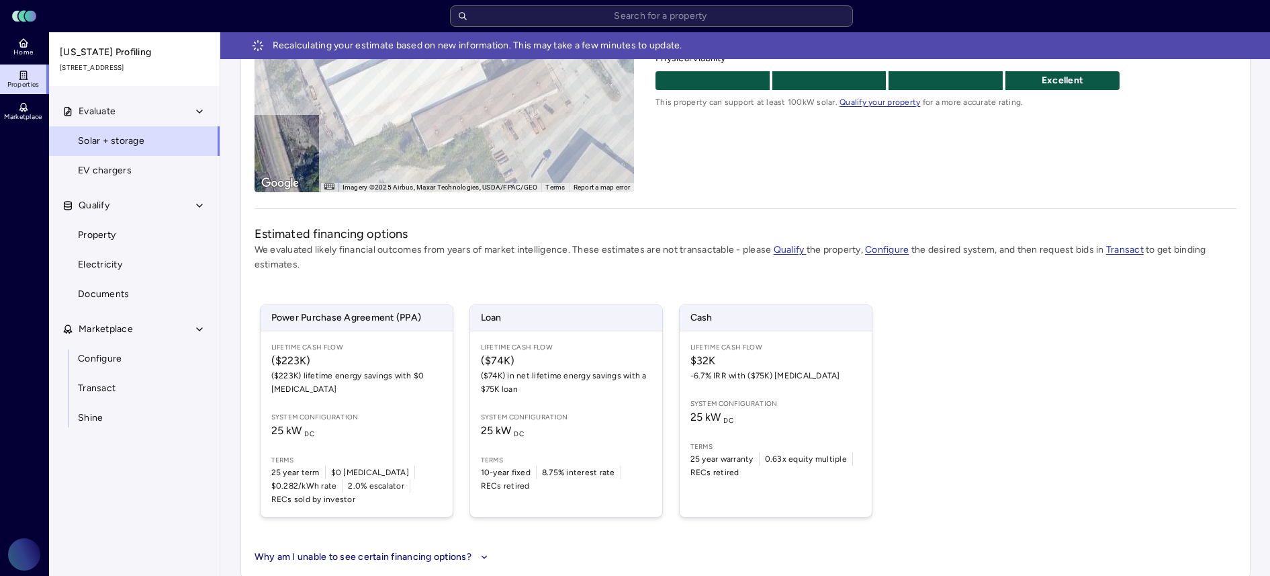
click at [1025, 360] on div "Power Purchase Agreement (PPA) Lifetime Cash Flow ($223K) ($223K) lifetime ener…" at bounding box center [746, 410] width 982 height 245
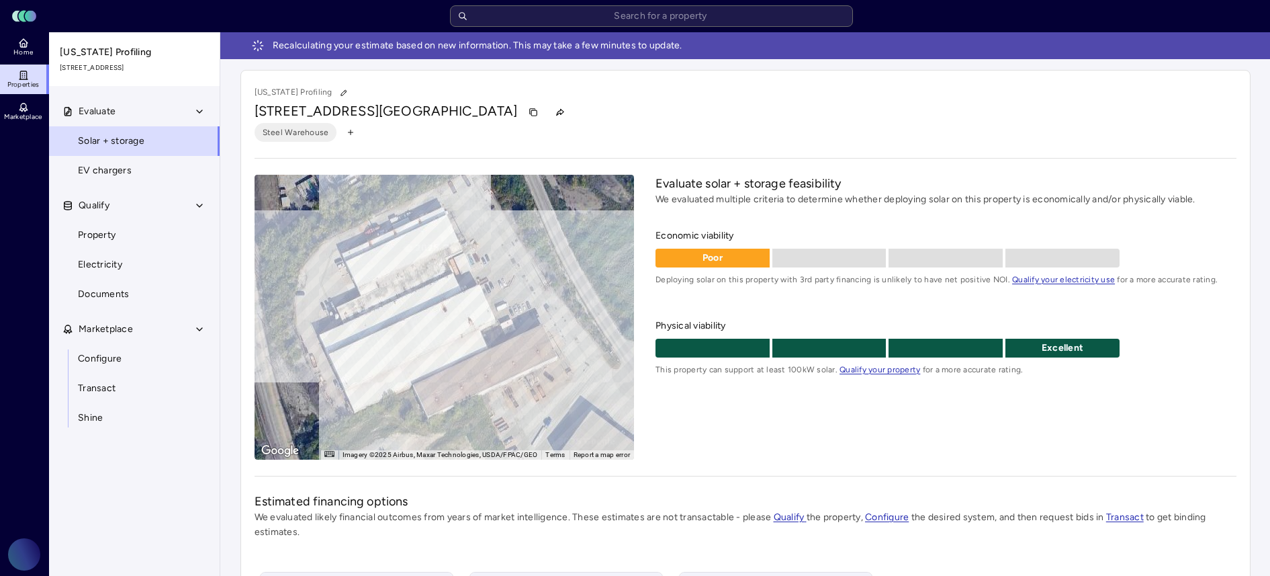
click at [133, 265] on link "Electricity" at bounding box center [134, 265] width 172 height 30
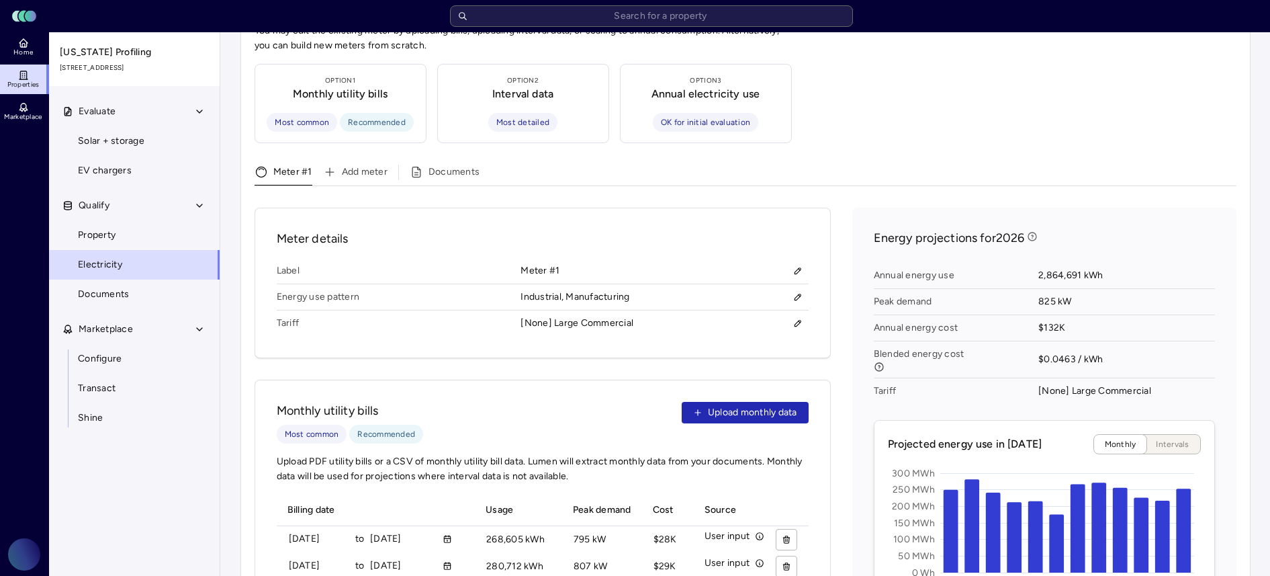
scroll to position [315, 0]
